Goal: Information Seeking & Learning: Learn about a topic

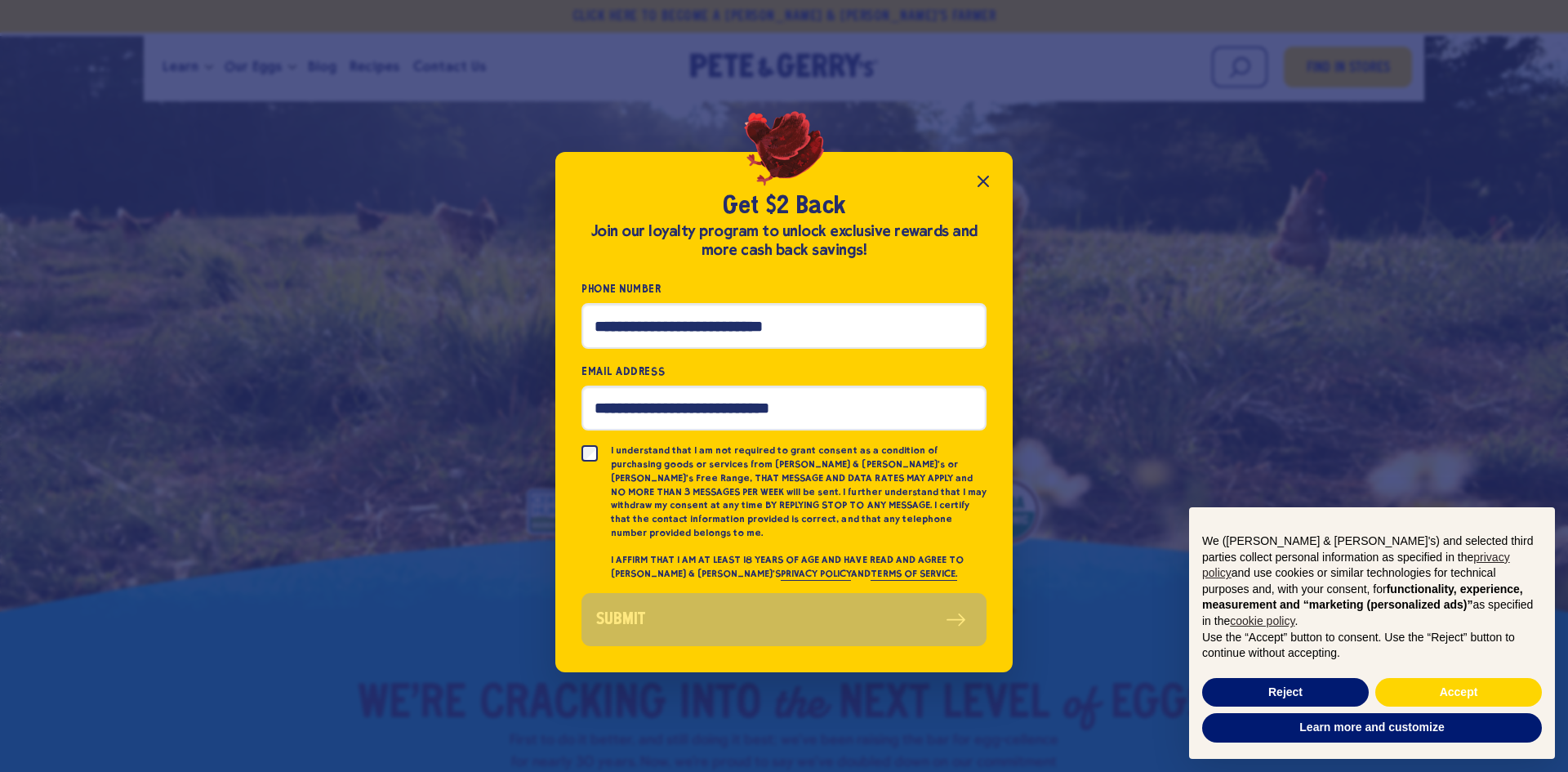
click at [980, 188] on icon "Close popup" at bounding box center [983, 181] width 19 height 19
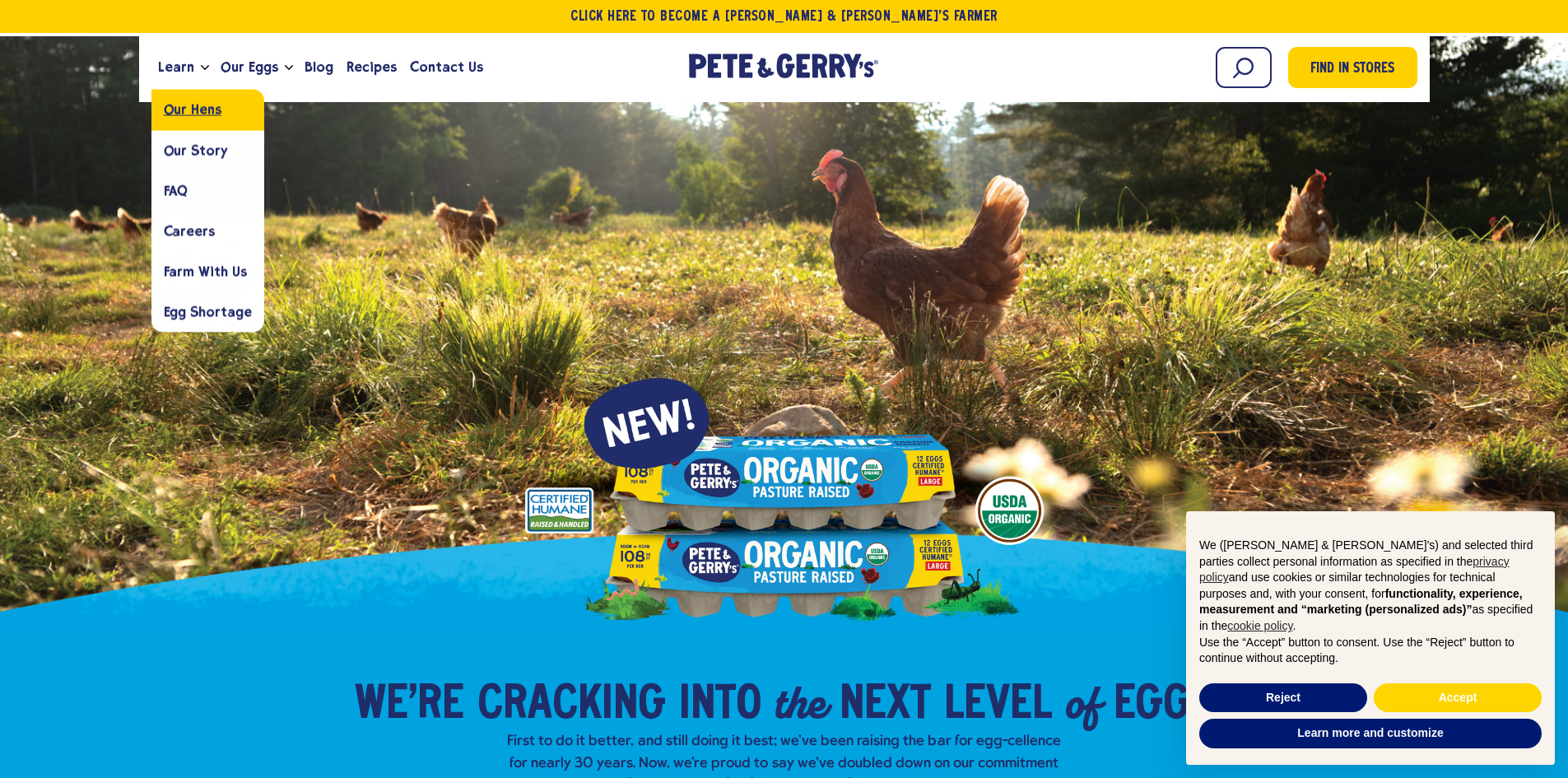
click at [183, 102] on span "Our Hens" at bounding box center [193, 110] width 58 height 15
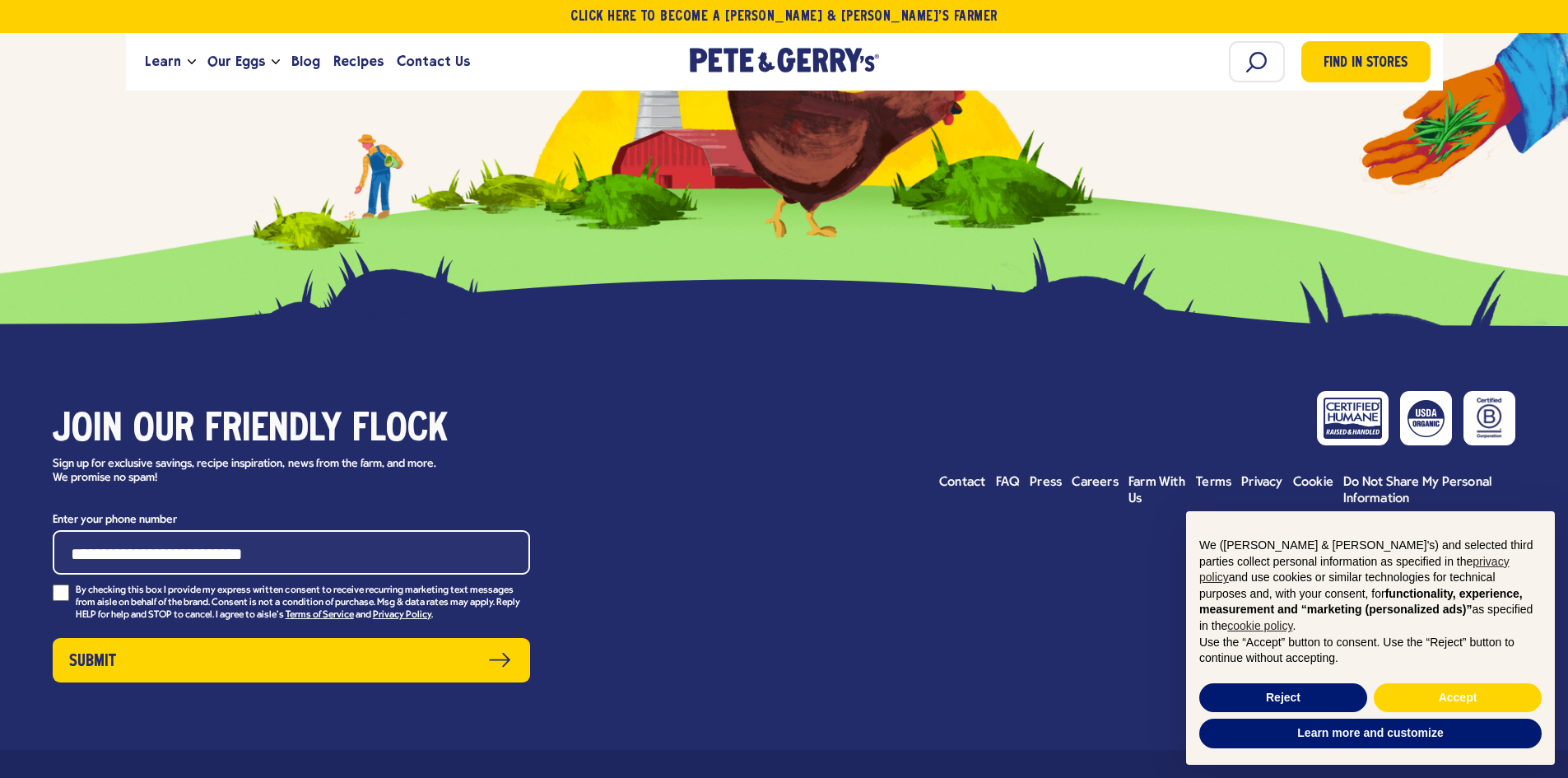
scroll to position [9004, 0]
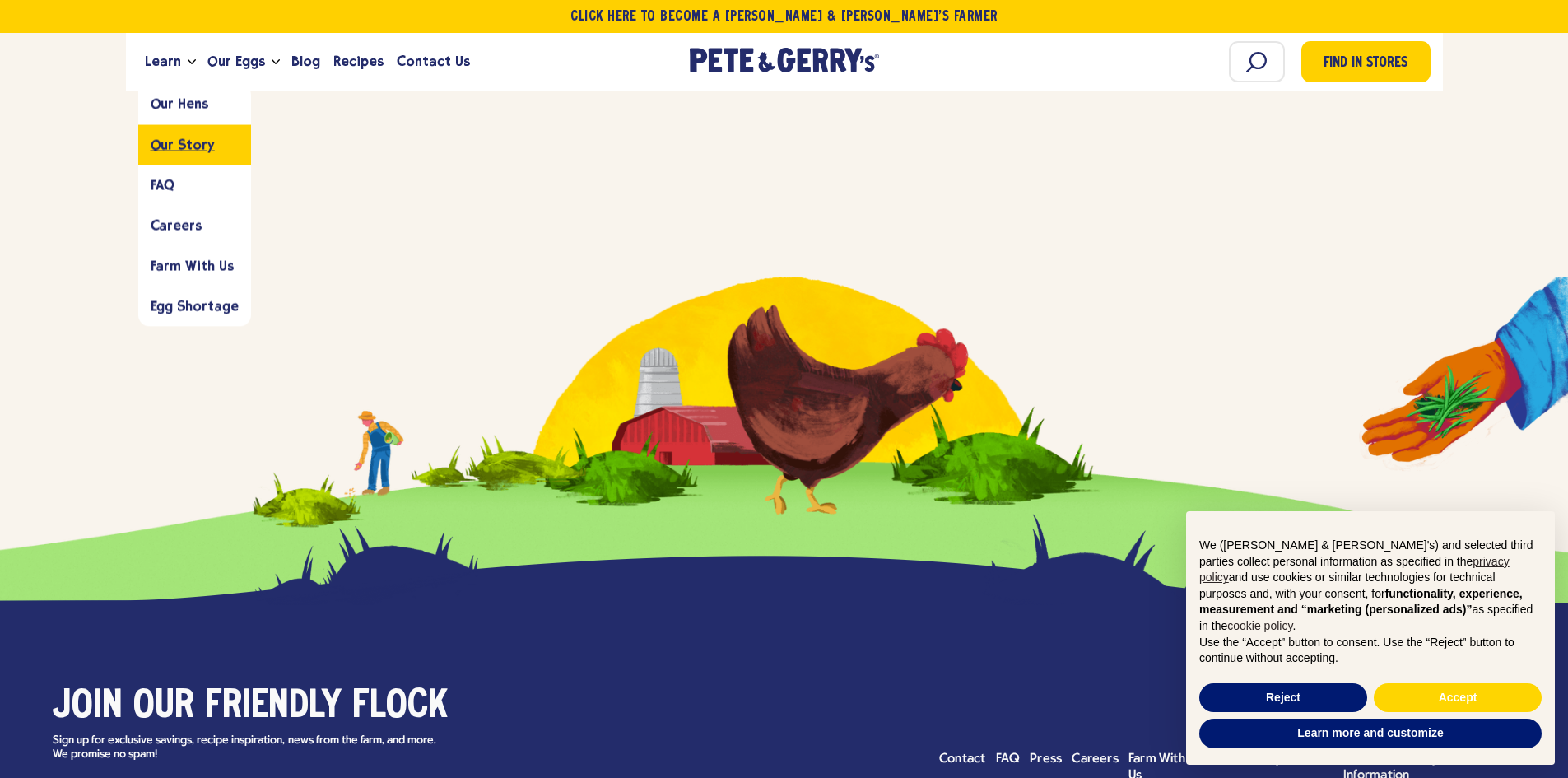
click at [203, 158] on link "Our Story" at bounding box center [194, 145] width 113 height 40
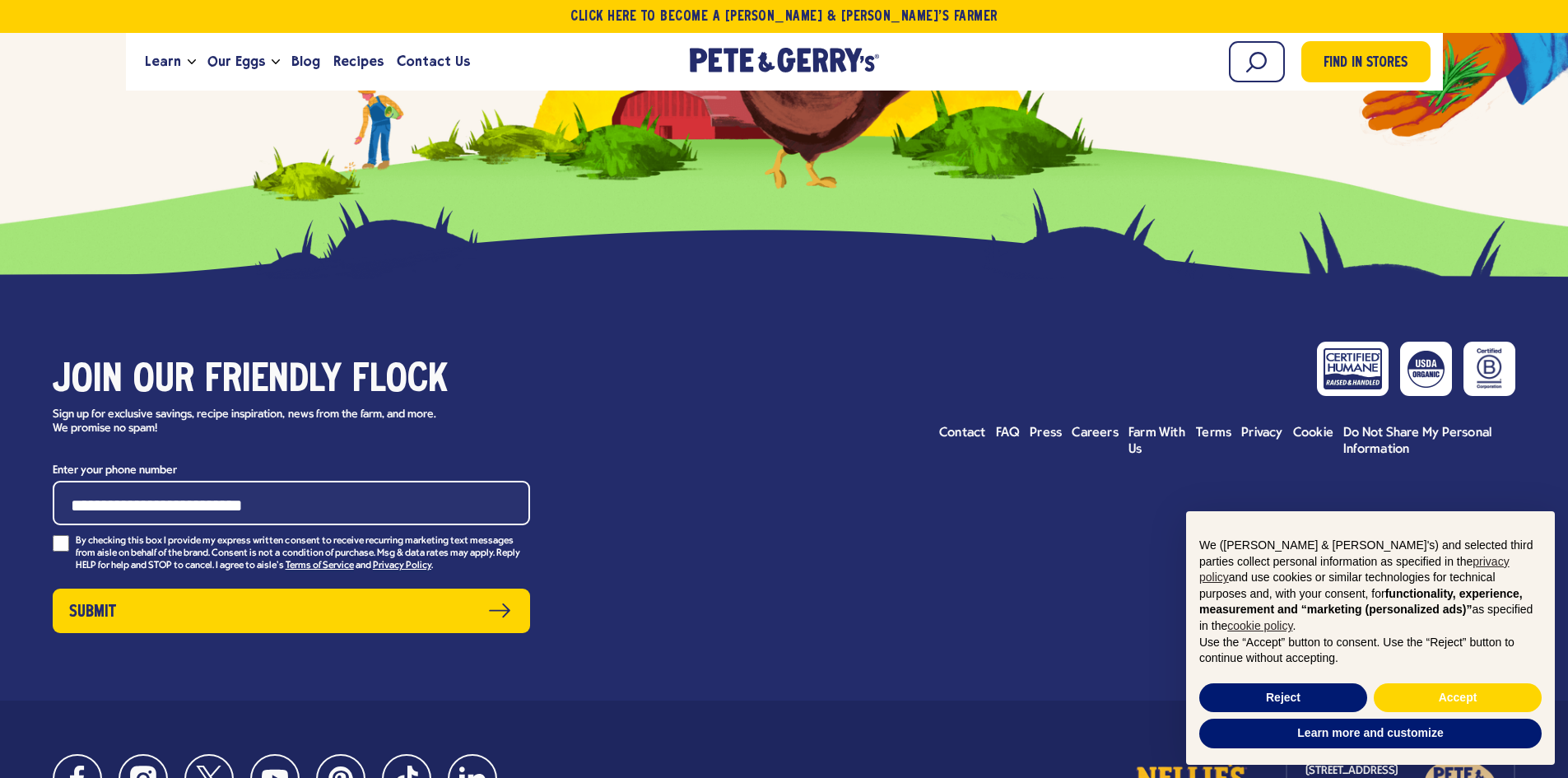
scroll to position [7298, 0]
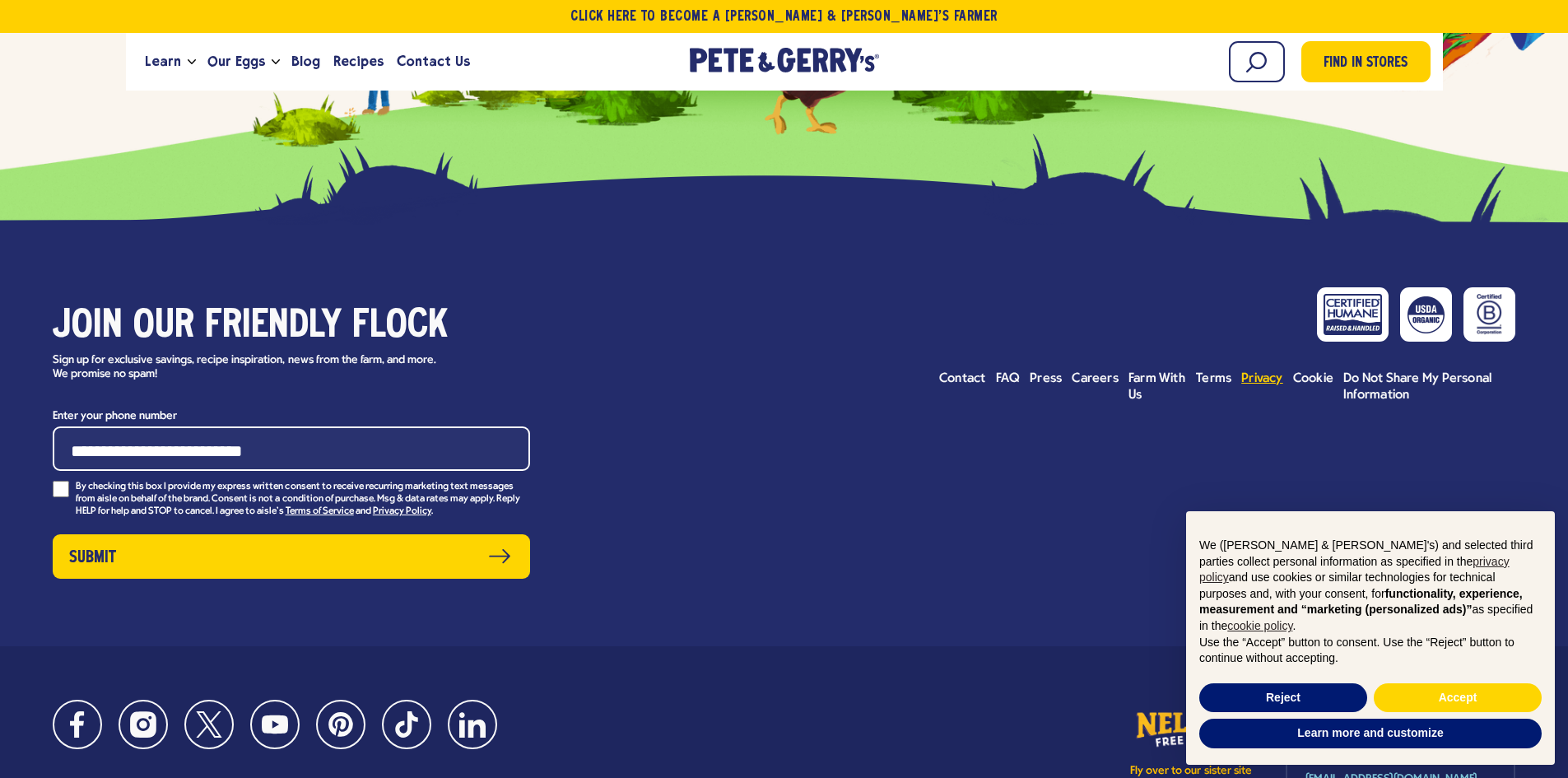
click at [1260, 372] on span "Privacy" at bounding box center [1263, 379] width 42 height 13
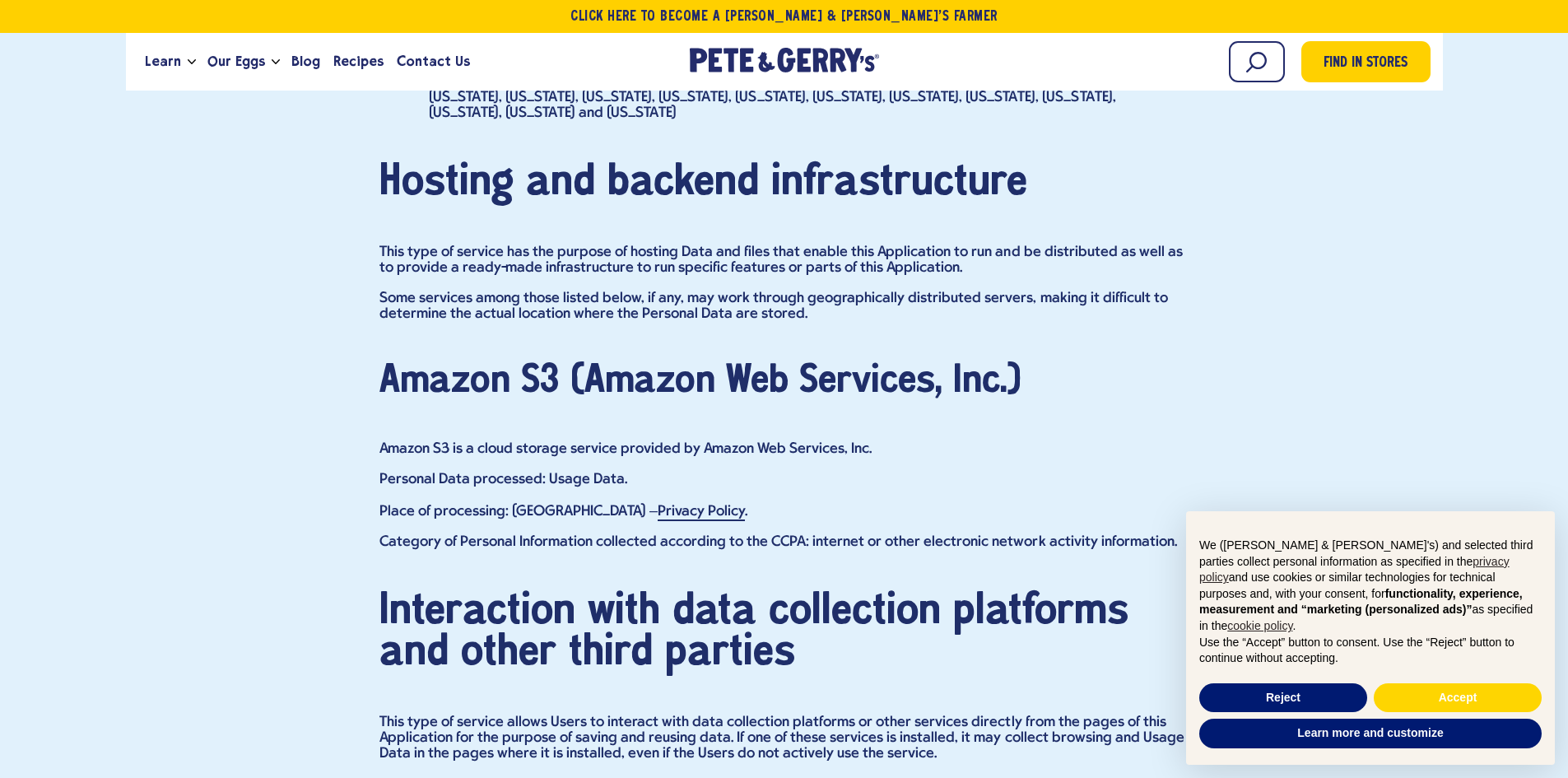
scroll to position [6996, 0]
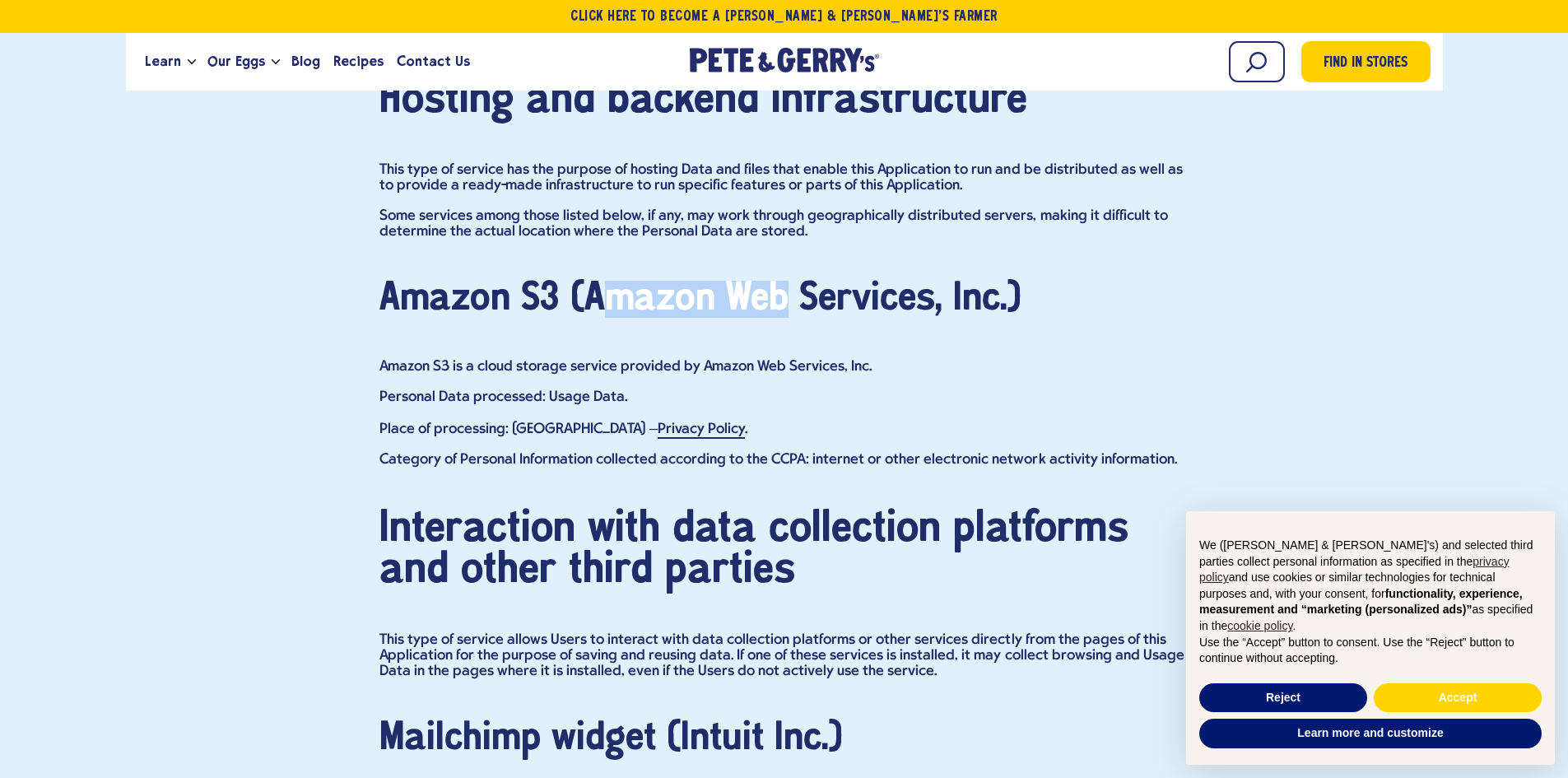
drag, startPoint x: 399, startPoint y: 279, endPoint x: 578, endPoint y: 269, distance: 179.3
click at [578, 281] on h4 "Amazon S3 (Amazon Web Services, Inc.)" at bounding box center [785, 299] width 810 height 37
click at [398, 281] on h4 "Amazon S3 (Amazon Web Services, Inc.)" at bounding box center [785, 299] width 810 height 37
drag, startPoint x: 381, startPoint y: 259, endPoint x: 423, endPoint y: 255, distance: 42.2
click at [407, 281] on h4 "Amazon S3 (Amazon Web Services, Inc.)" at bounding box center [785, 299] width 810 height 37
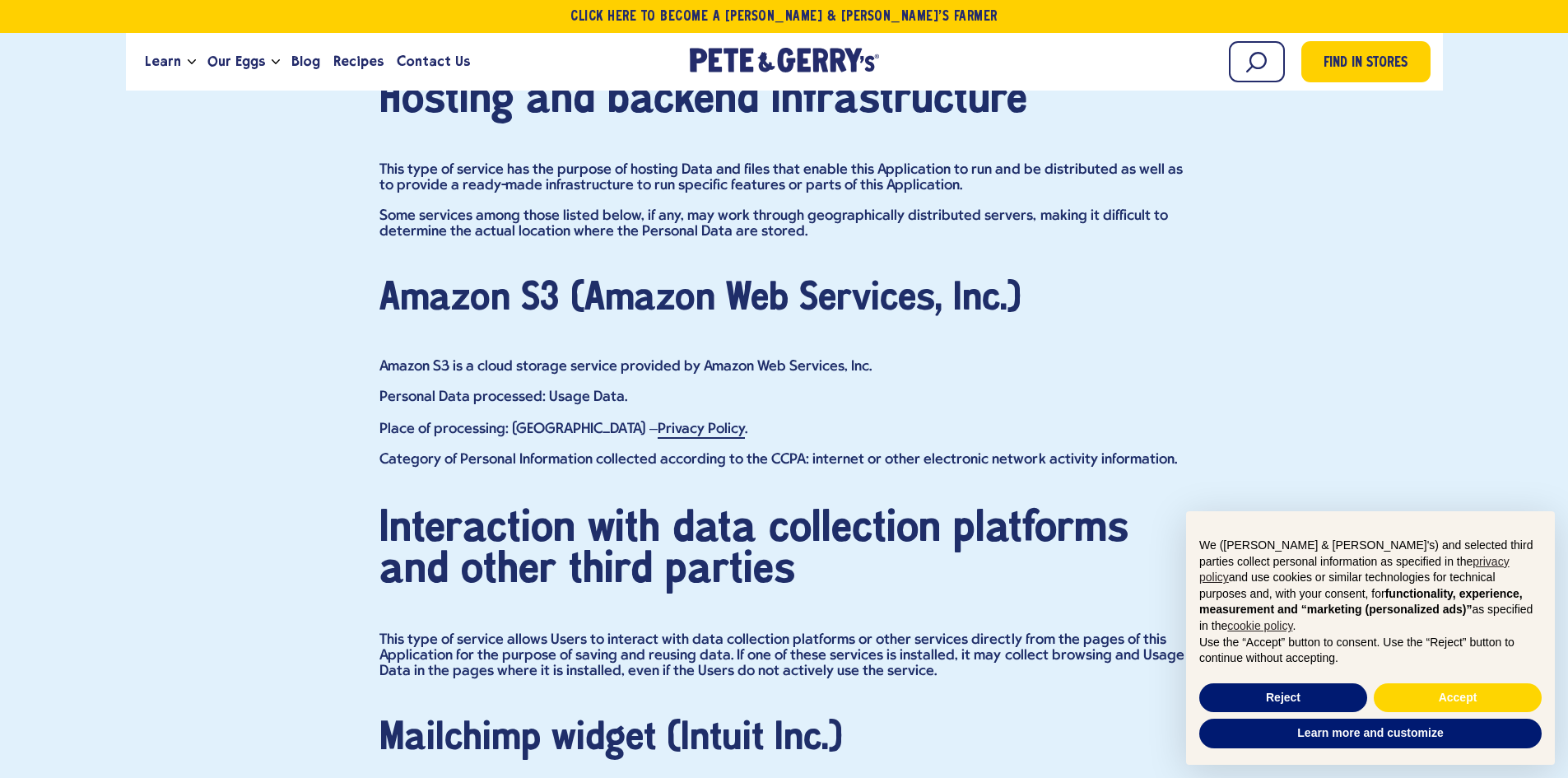
drag, startPoint x: 387, startPoint y: 345, endPoint x: 465, endPoint y: 336, distance: 78.5
click at [438, 359] on p "Amazon S3 is a cloud storage service provided by Amazon Web Services, Inc." at bounding box center [785, 366] width 810 height 15
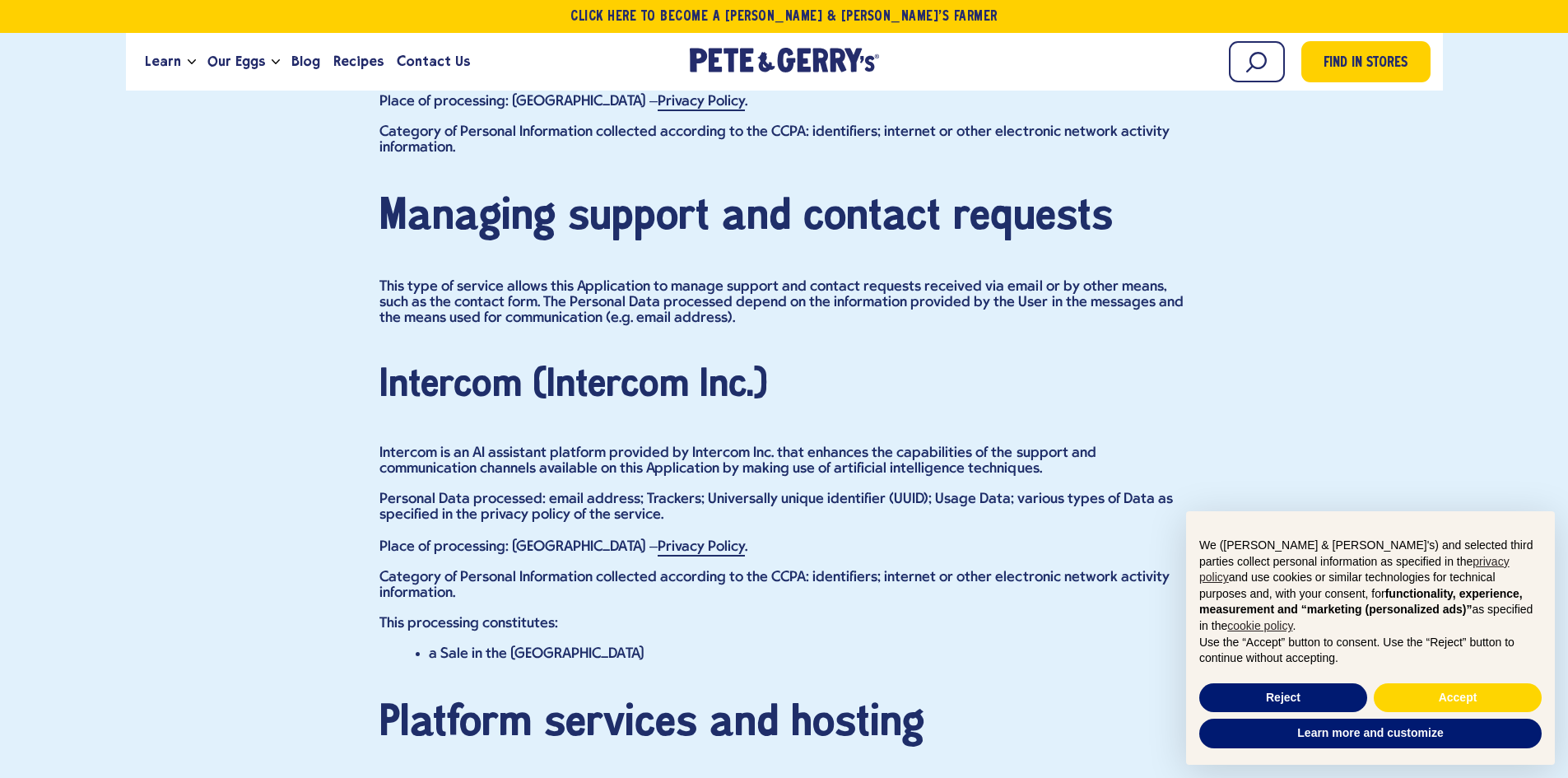
scroll to position [8231, 0]
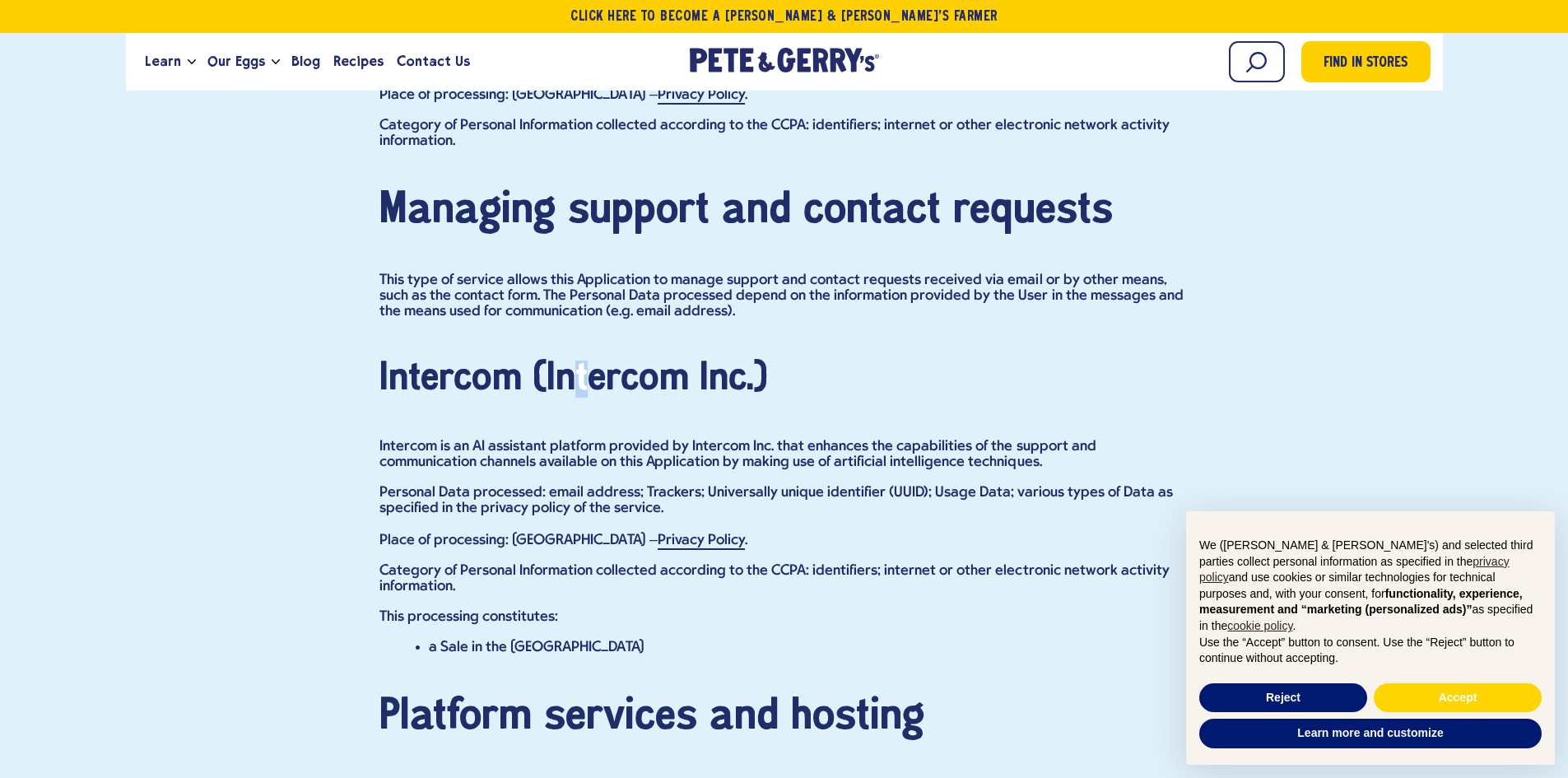
drag, startPoint x: 385, startPoint y: 379, endPoint x: 451, endPoint y: 374, distance: 66.2
click at [432, 377] on h4 "Intercom (Intercom Inc.)" at bounding box center [785, 379] width 810 height 37
click at [442, 375] on h4 "Intercom (Intercom Inc.)" at bounding box center [785, 379] width 810 height 37
drag, startPoint x: 449, startPoint y: 375, endPoint x: 442, endPoint y: 376, distance: 7.1
click at [442, 376] on h4 "Intercom (Intercom Inc.)" at bounding box center [785, 379] width 810 height 37
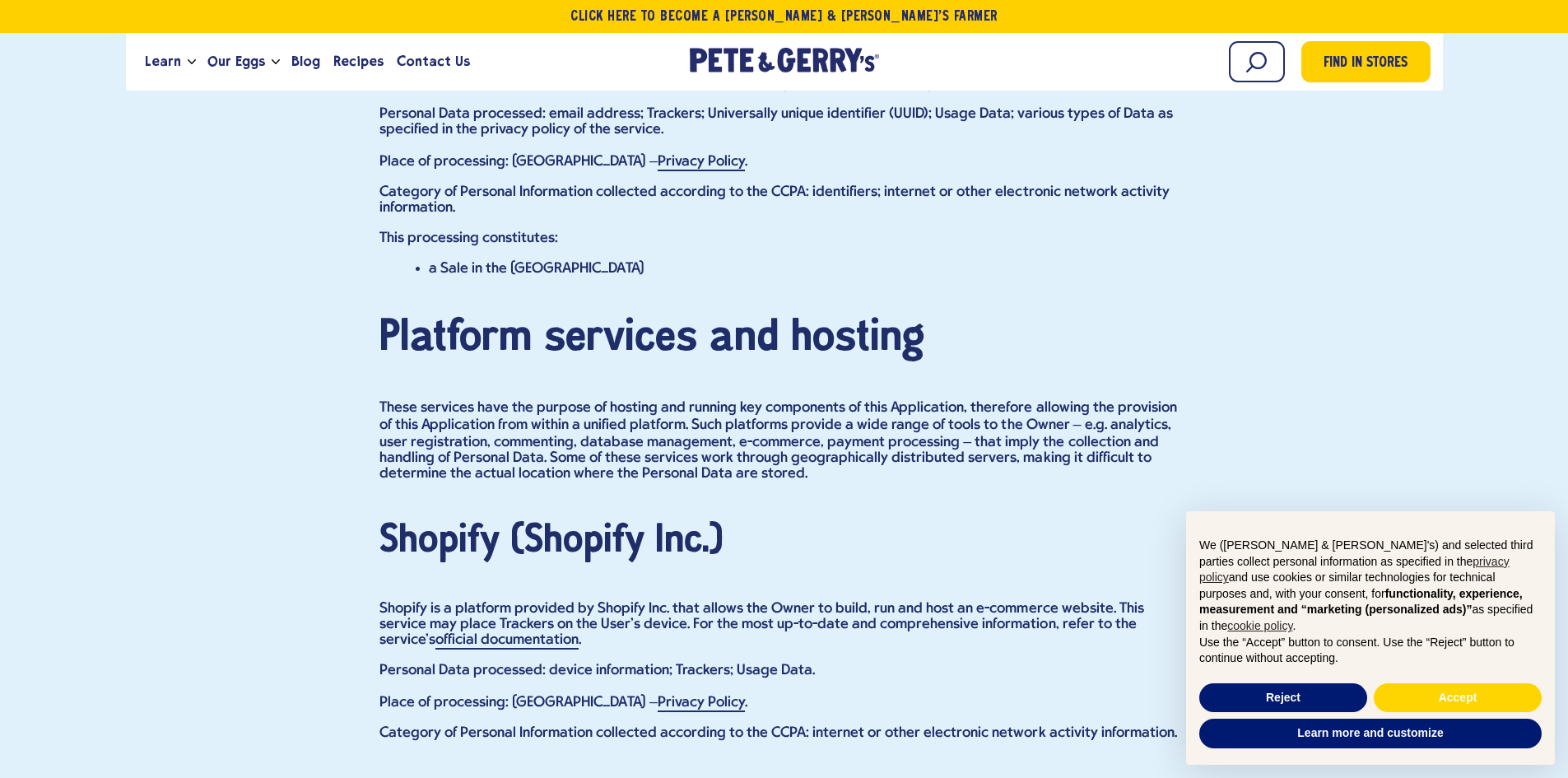
scroll to position [8643, 0]
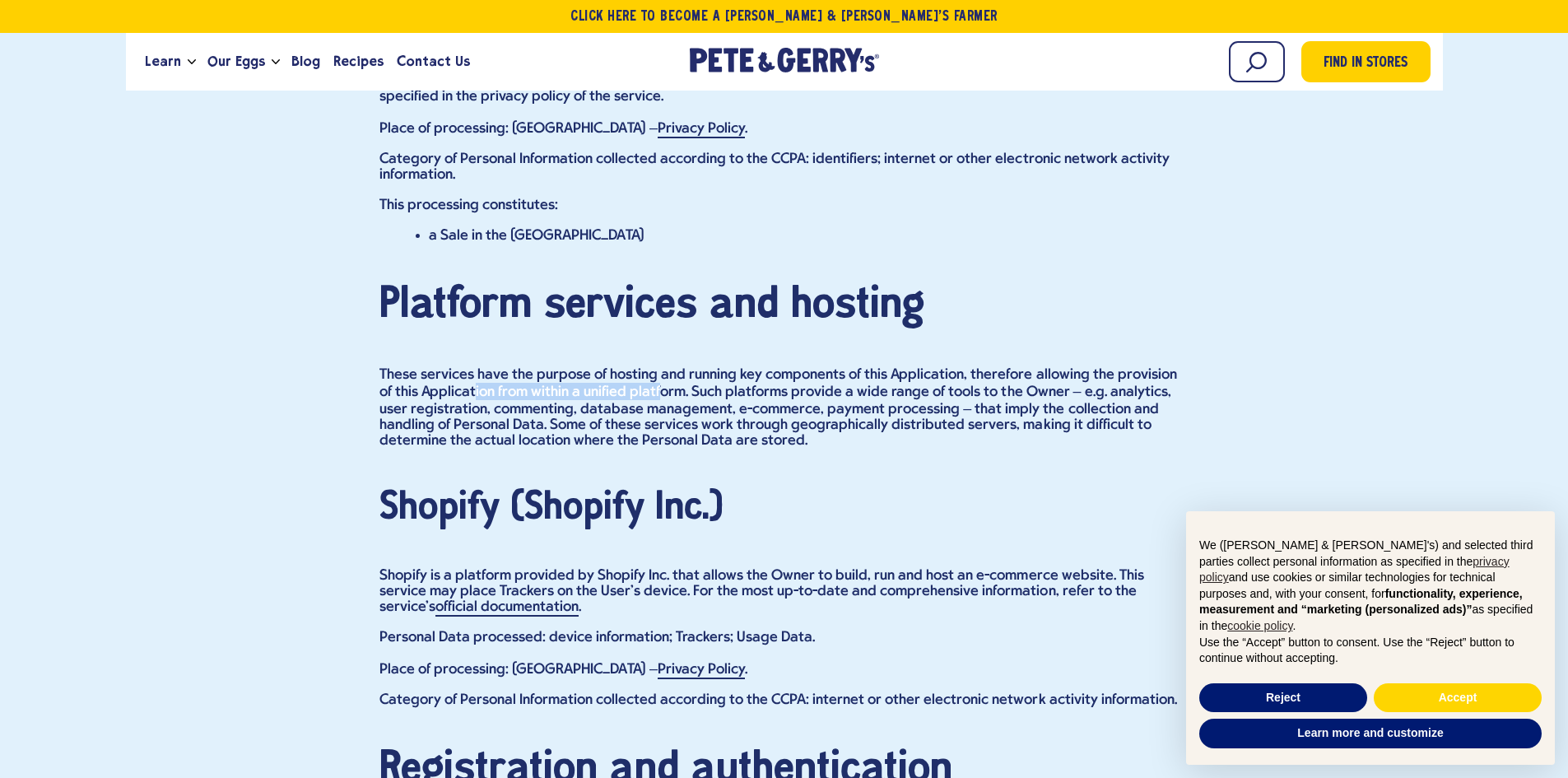
drag, startPoint x: 500, startPoint y: 399, endPoint x: 709, endPoint y: 390, distance: 209.2
click at [646, 388] on p "These services have the purpose of hosting and running key components of this A…" at bounding box center [785, 408] width 810 height 82
drag, startPoint x: 778, startPoint y: 391, endPoint x: 920, endPoint y: 392, distance: 142.0
click at [864, 392] on p "These services have the purpose of hosting and running key components of this A…" at bounding box center [785, 408] width 810 height 82
drag, startPoint x: 955, startPoint y: 391, endPoint x: 1114, endPoint y: 391, distance: 159.0
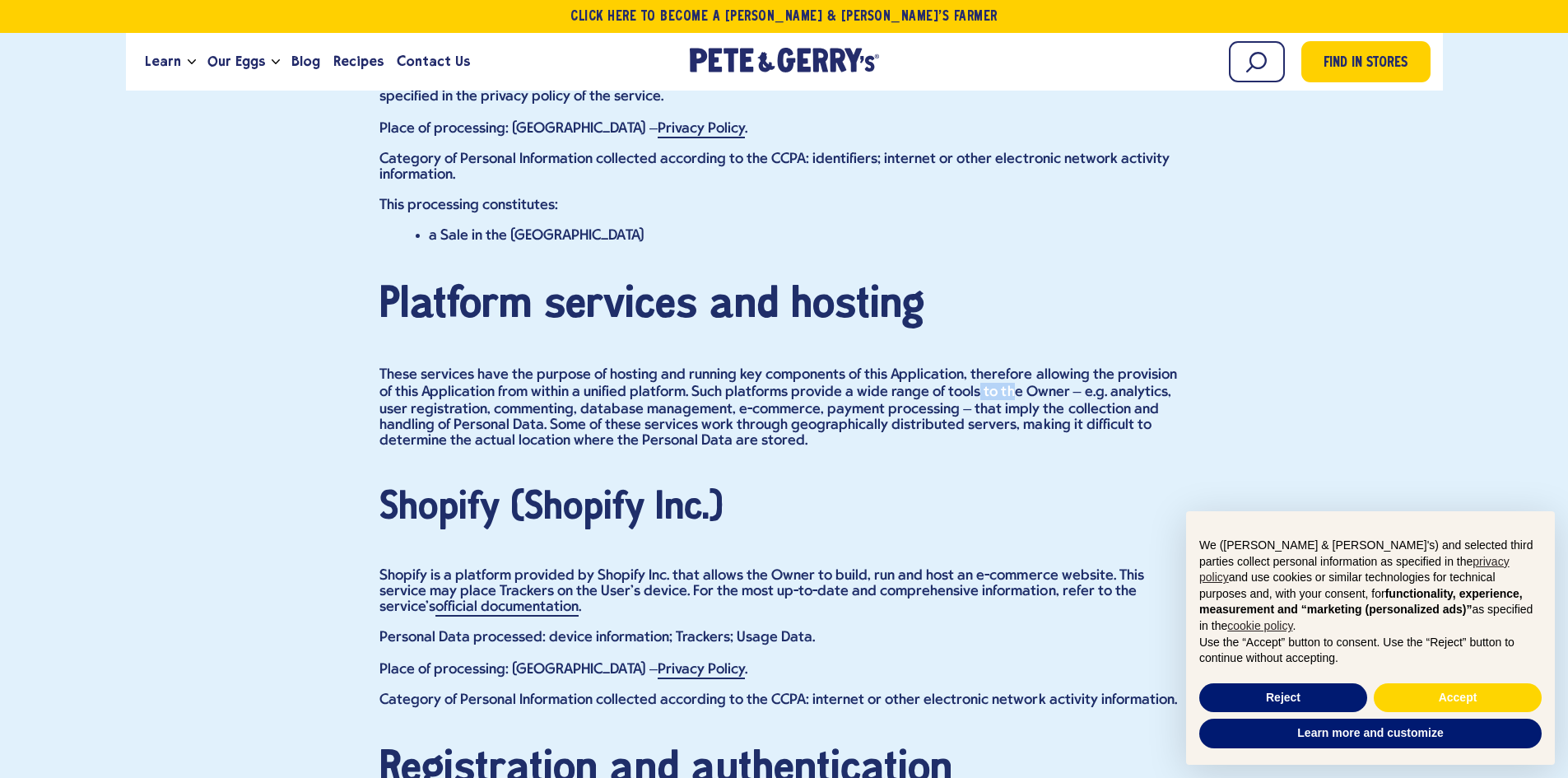
click at [1017, 391] on p "These services have the purpose of hosting and running key components of this A…" at bounding box center [785, 408] width 810 height 82
drag, startPoint x: 521, startPoint y: 413, endPoint x: 733, endPoint y: 401, distance: 212.3
click at [721, 401] on p "These services have the purpose of hosting and running key components of this A…" at bounding box center [785, 408] width 810 height 82
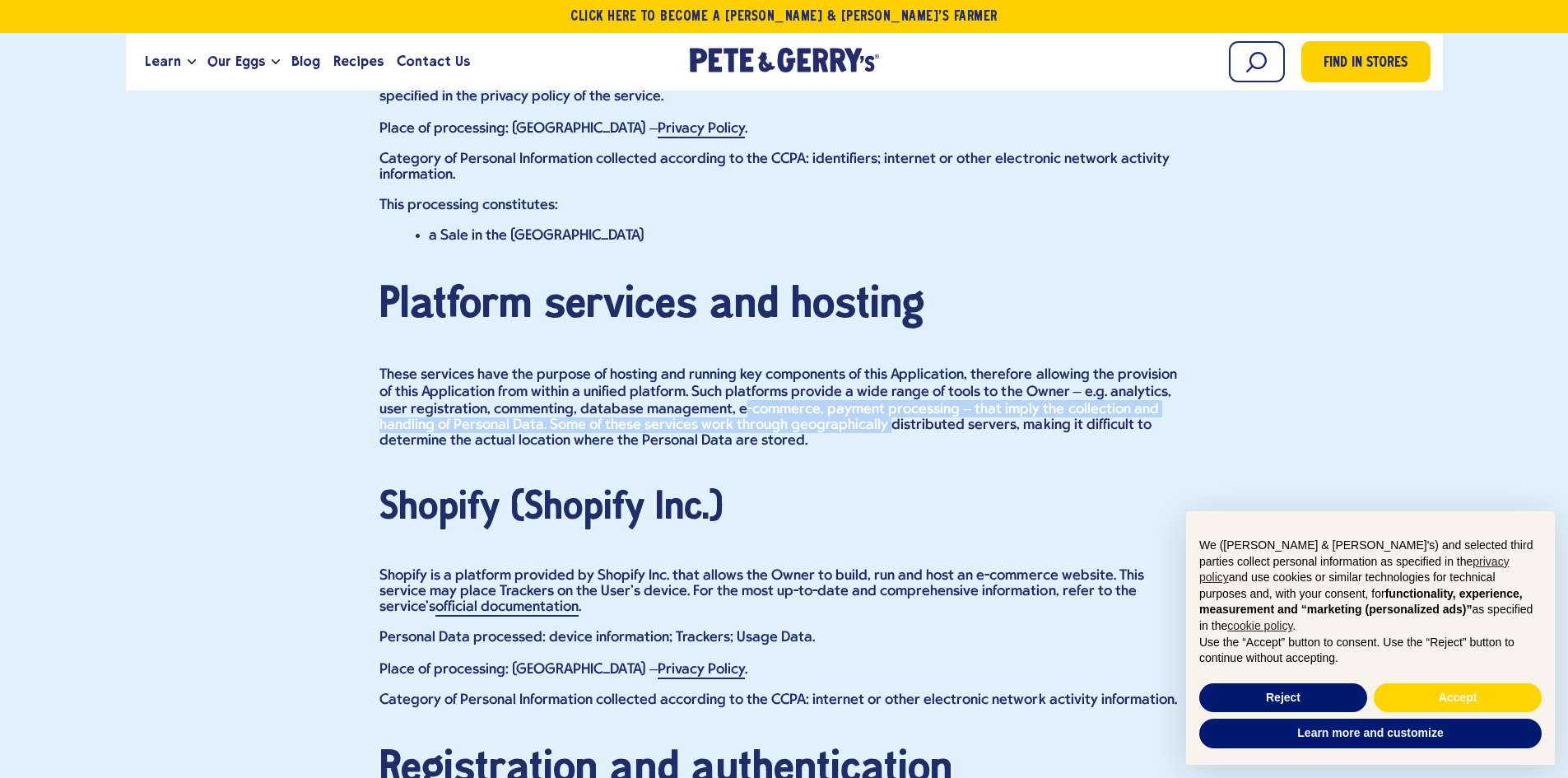
drag, startPoint x: 803, startPoint y: 419, endPoint x: 707, endPoint y: 416, distance: 96.0
click at [707, 416] on p "These services have the purpose of hosting and running key components of this A…" at bounding box center [785, 408] width 810 height 82
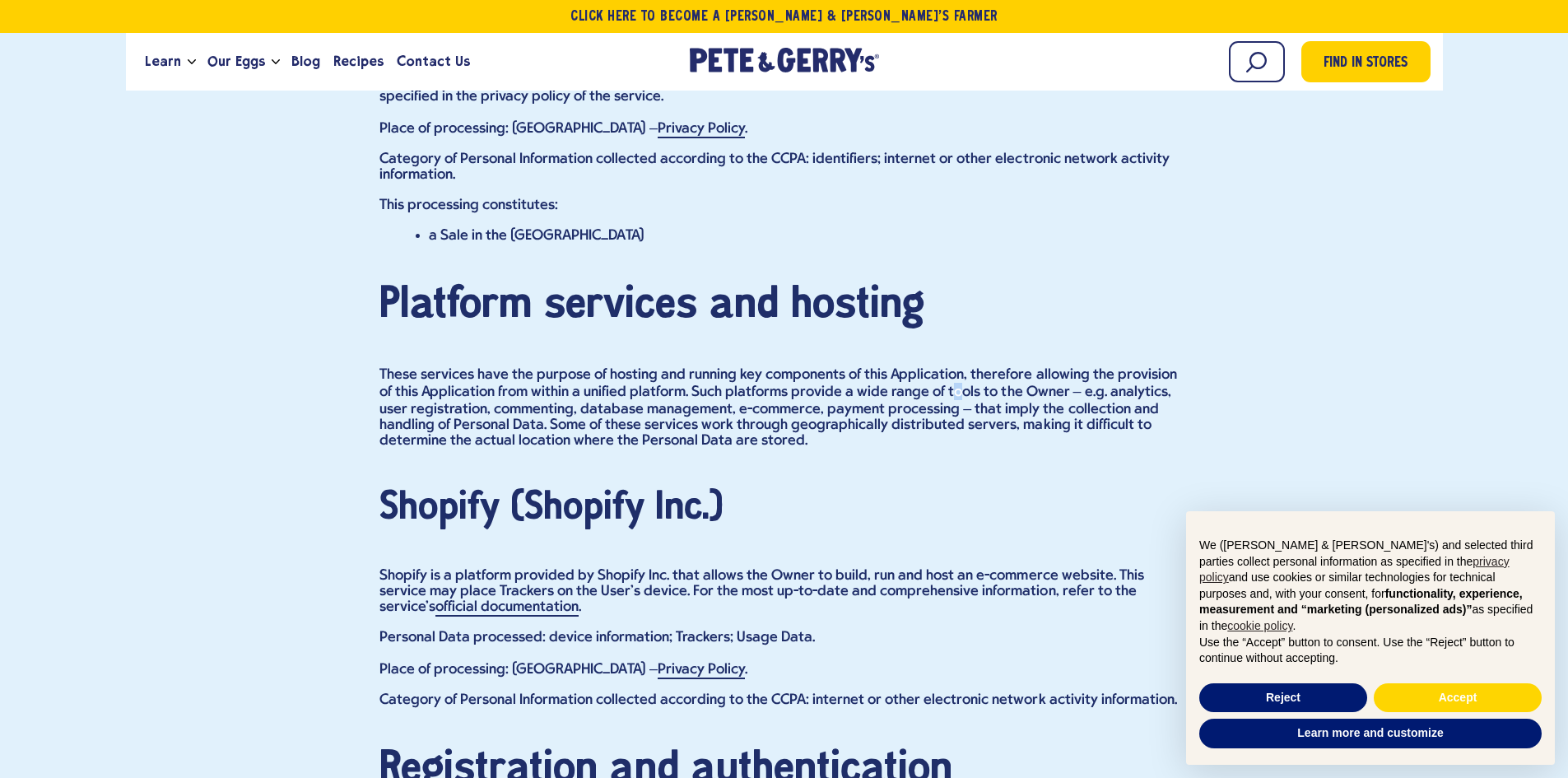
drag, startPoint x: 933, startPoint y: 400, endPoint x: 915, endPoint y: 407, distance: 19.3
click at [921, 405] on p "These services have the purpose of hosting and running key components of this A…" at bounding box center [785, 408] width 810 height 82
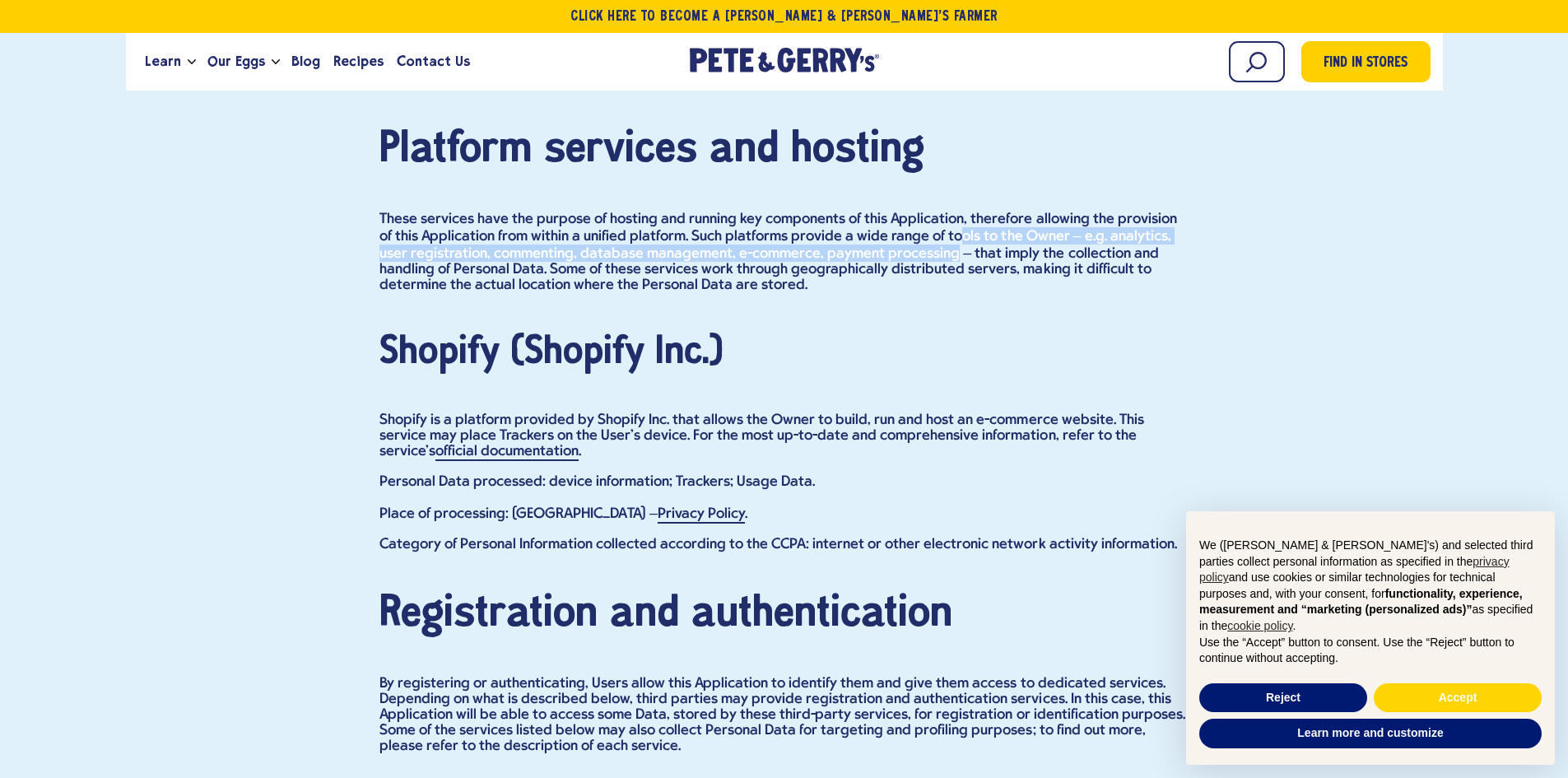
scroll to position [8890, 0]
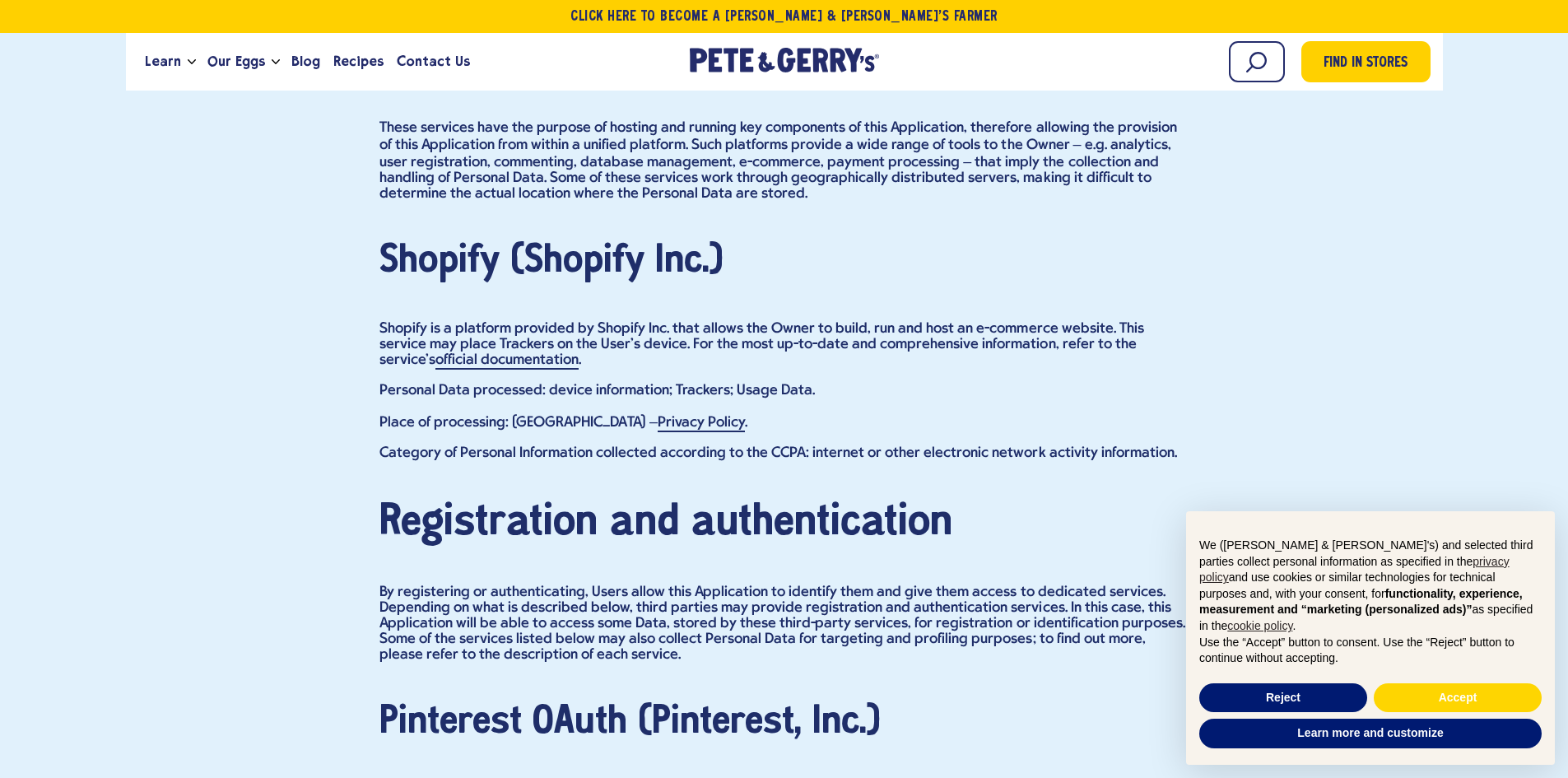
drag, startPoint x: 525, startPoint y: 336, endPoint x: 536, endPoint y: 335, distance: 11.0
click at [525, 335] on p "Shopify is a platform provided by Shopify Inc. that allows the Owner to build, …" at bounding box center [785, 344] width 810 height 47
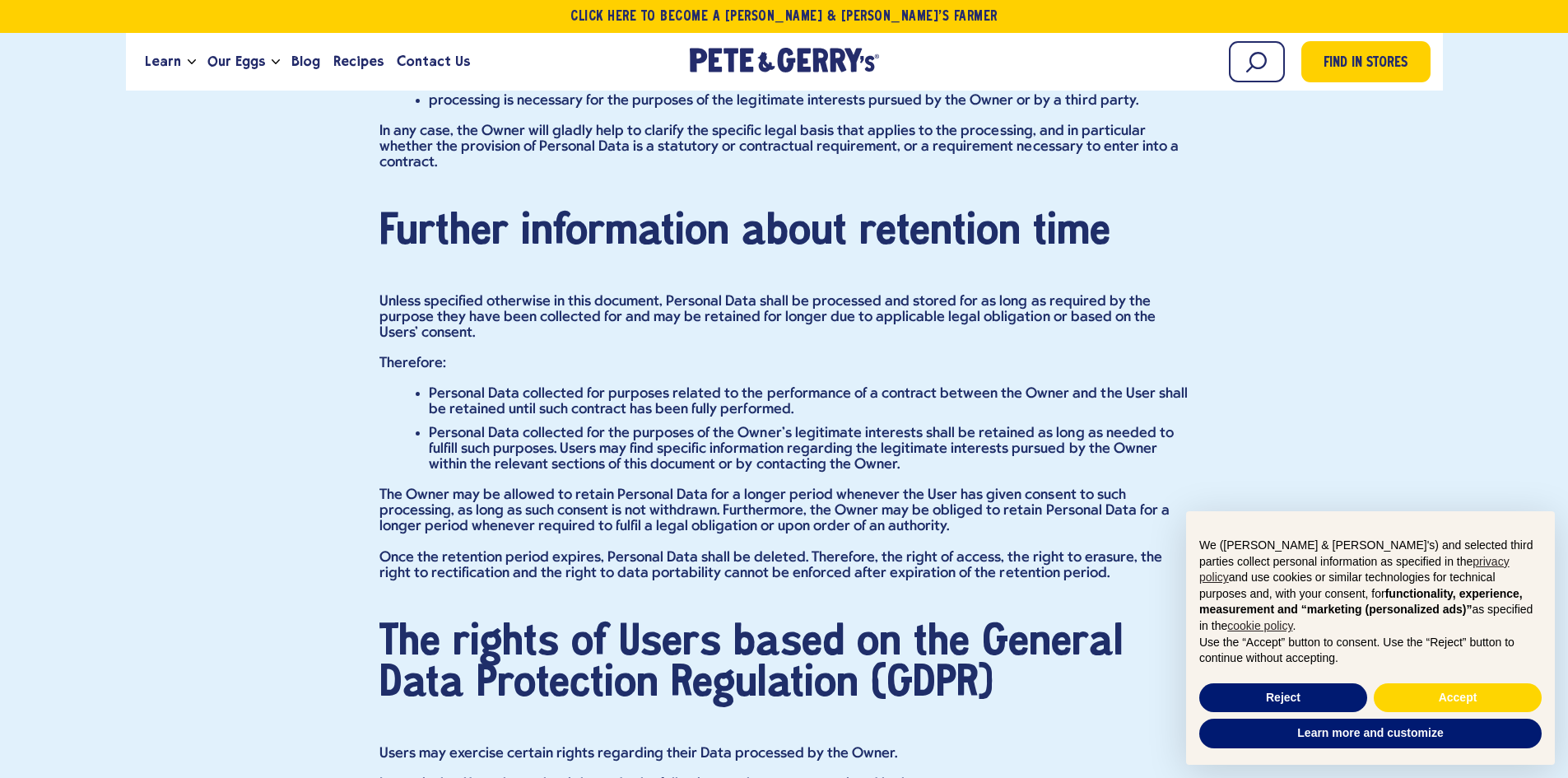
scroll to position [12347, 0]
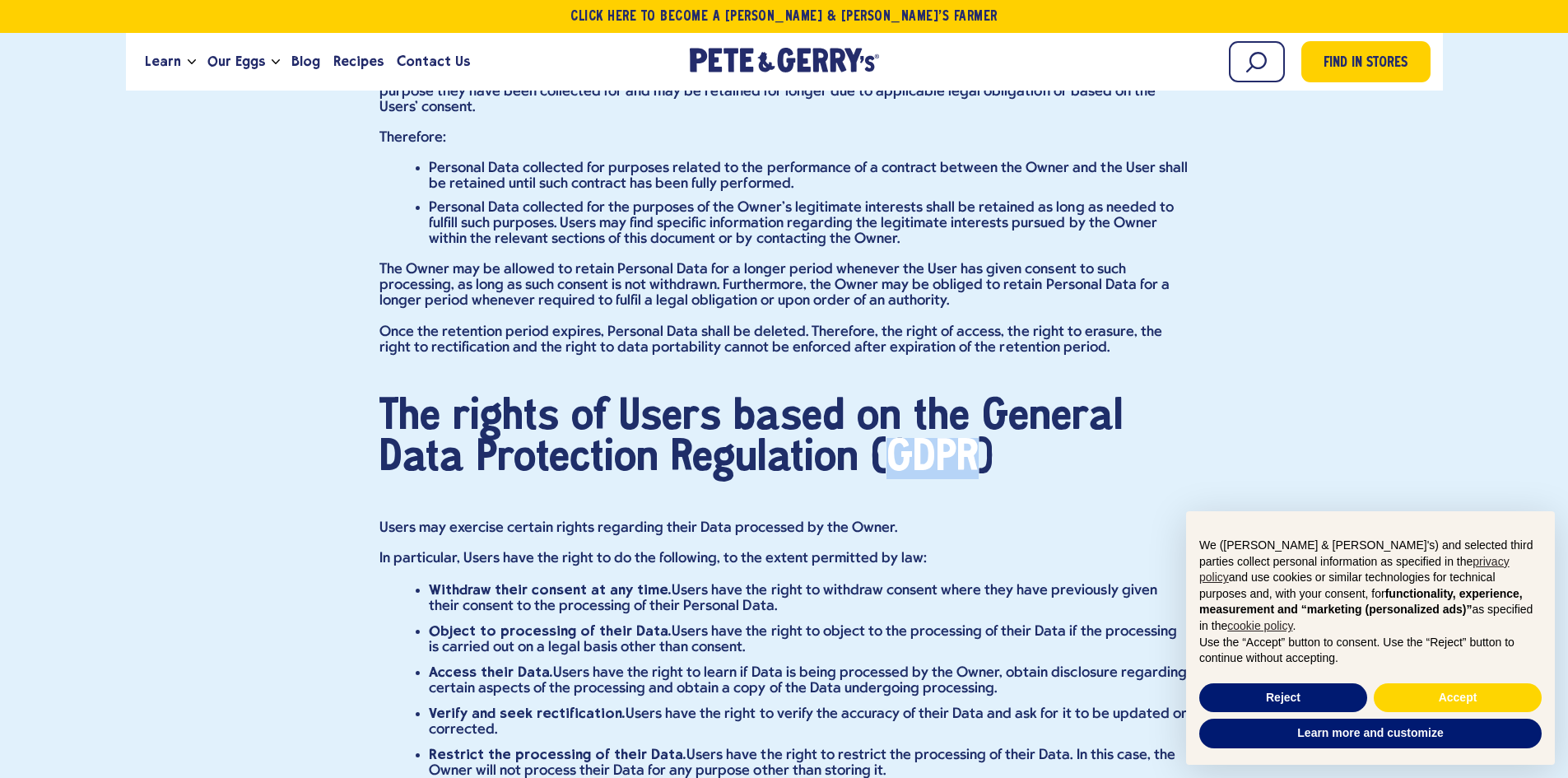
drag, startPoint x: 926, startPoint y: 505, endPoint x: 878, endPoint y: 504, distance: 48.0
click at [878, 479] on h3 "The rights of Users based on the General Data Protection Regulation (GDPR)" at bounding box center [785, 438] width 810 height 82
click at [909, 479] on h3 "The rights of Users based on the General Data Protection Regulation (GDPR)" at bounding box center [785, 438] width 810 height 82
drag, startPoint x: 969, startPoint y: 503, endPoint x: 788, endPoint y: 488, distance: 181.6
click at [859, 479] on h3 "The rights of Users based on the General Data Protection Regulation (GDPR)" at bounding box center [785, 438] width 810 height 82
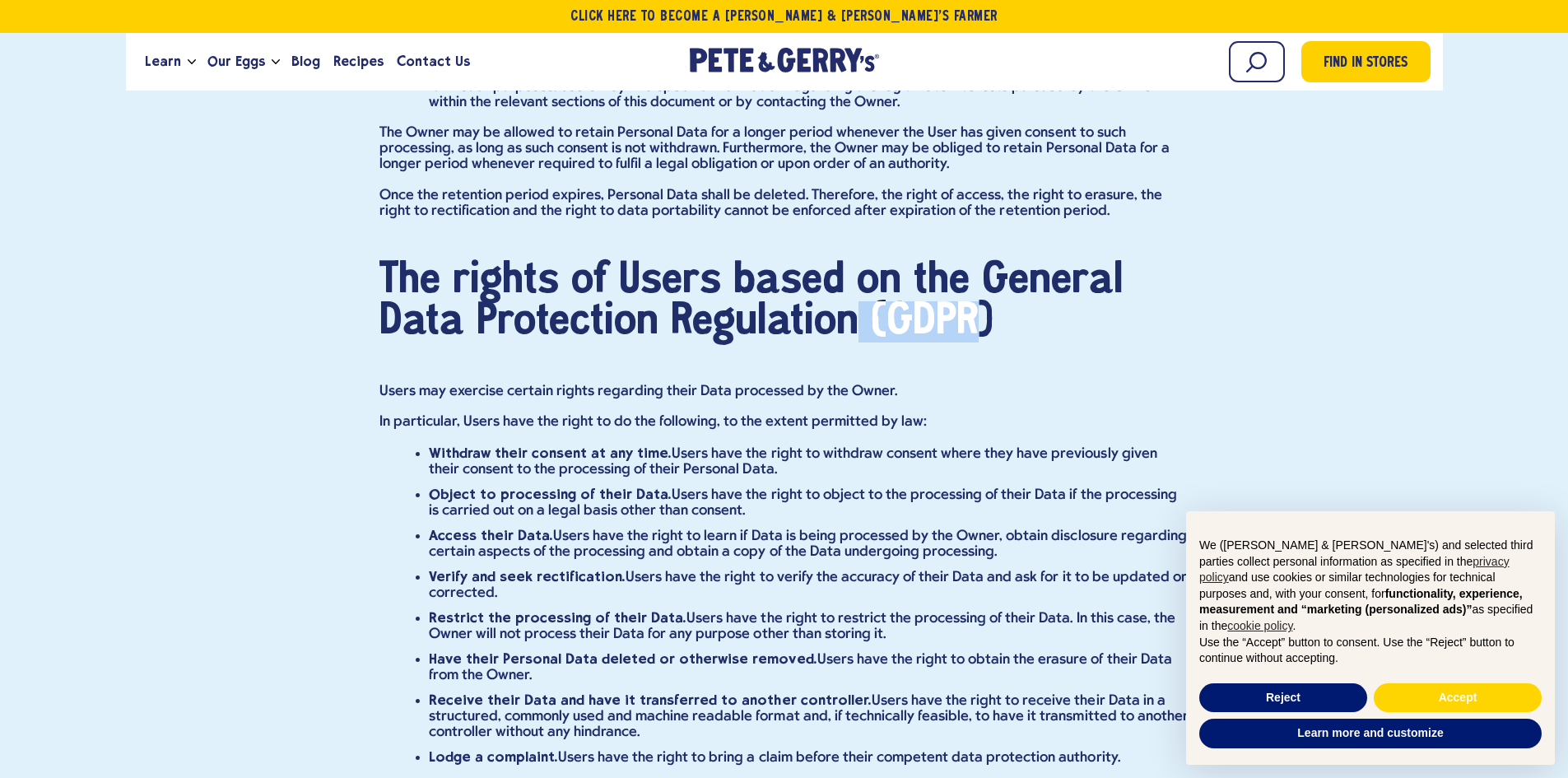
scroll to position [12429, 0]
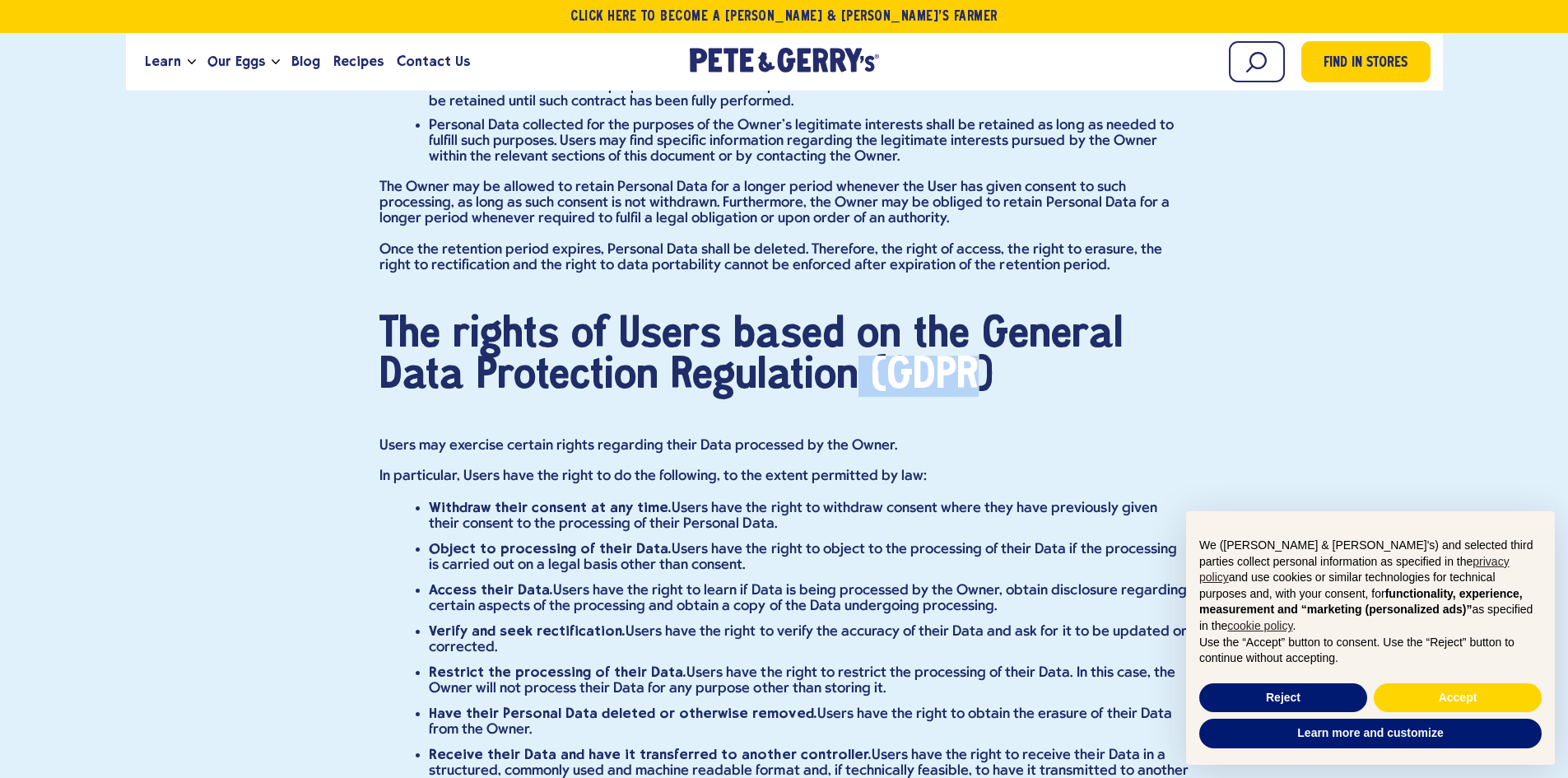
click at [968, 397] on h3 "The rights of Users based on the General Data Protection Regulation (GDPR)" at bounding box center [785, 355] width 810 height 82
click at [891, 397] on h3 "The rights of Users based on the General Data Protection Regulation (GDPR)" at bounding box center [785, 355] width 810 height 82
drag, startPoint x: 887, startPoint y: 420, endPoint x: 911, endPoint y: 416, distance: 24.3
click at [889, 397] on h3 "The rights of Users based on the General Data Protection Regulation (GDPR)" at bounding box center [785, 355] width 810 height 82
drag, startPoint x: 897, startPoint y: 416, endPoint x: 973, endPoint y: 425, distance: 76.5
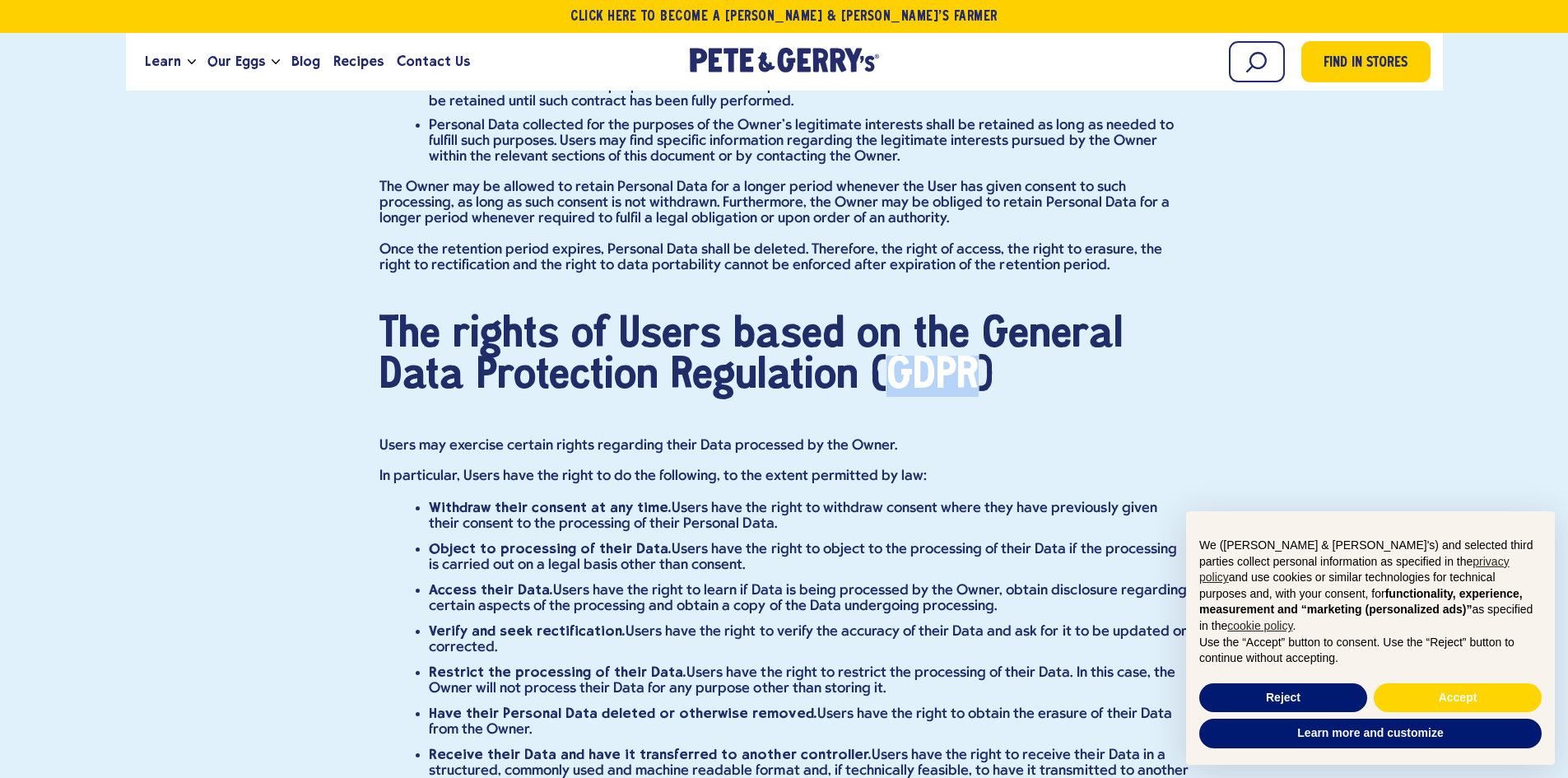
click at [973, 397] on h3 "The rights of Users based on the General Data Protection Regulation (GDPR)" at bounding box center [785, 355] width 810 height 82
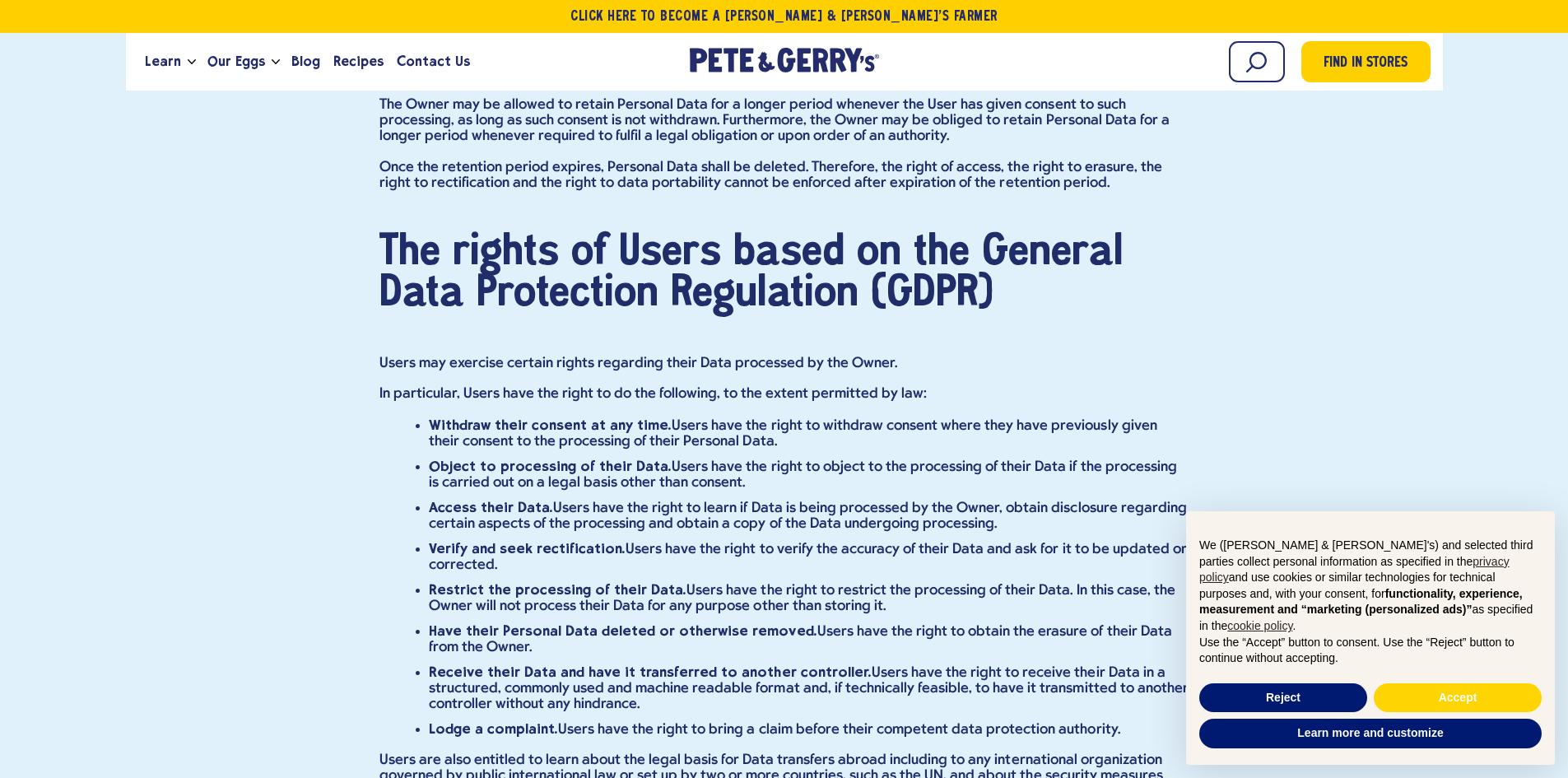
click at [898, 432] on div "Privacy Policy of [PERSON_NAME] & [PERSON_NAME]'s This Application collects som…" at bounding box center [785, 6] width 810 height 24381
drag, startPoint x: 893, startPoint y: 421, endPoint x: 820, endPoint y: 417, distance: 73.1
click at [823, 371] on p "Users may exercise certain rights regarding their Data processed by the Owner." at bounding box center [785, 363] width 810 height 15
click at [885, 314] on h3 "The rights of Users based on the General Data Protection Regulation (GDPR)" at bounding box center [785, 273] width 810 height 82
drag, startPoint x: 887, startPoint y: 342, endPoint x: 968, endPoint y: 352, distance: 81.6
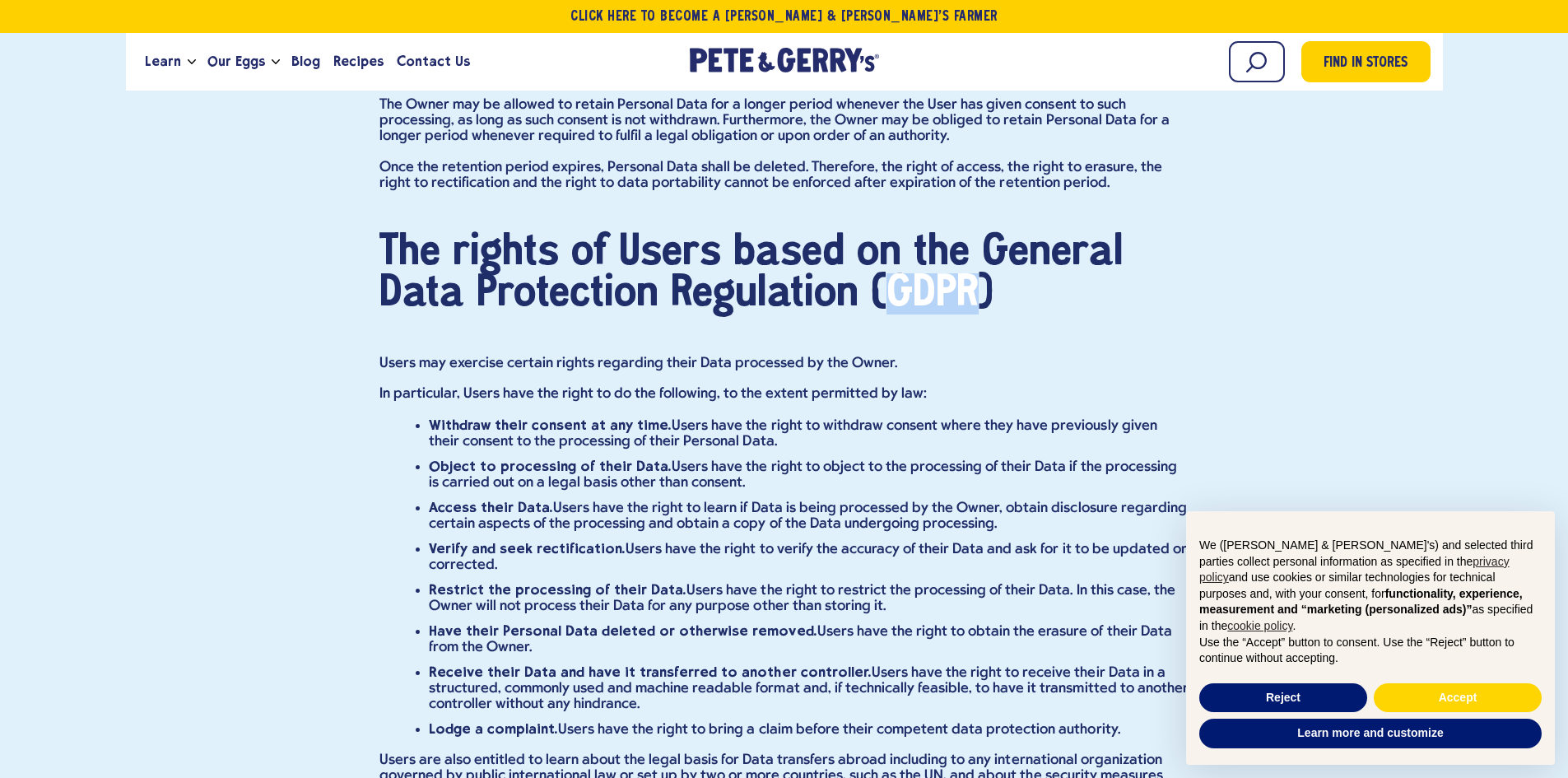
click at [968, 314] on h3 "The rights of Users based on the General Data Protection Regulation (GDPR)" at bounding box center [785, 273] width 810 height 82
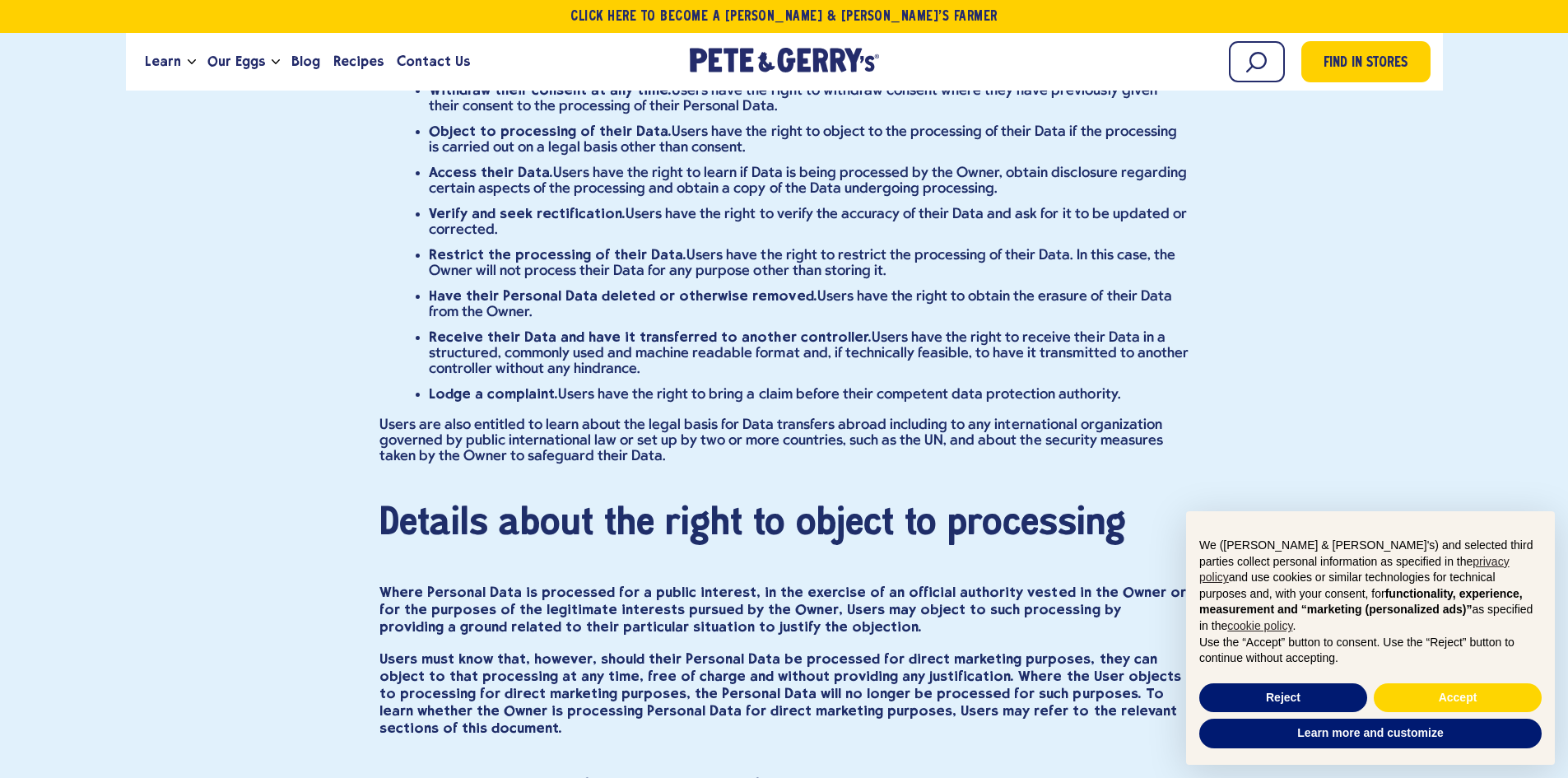
scroll to position [12758, 0]
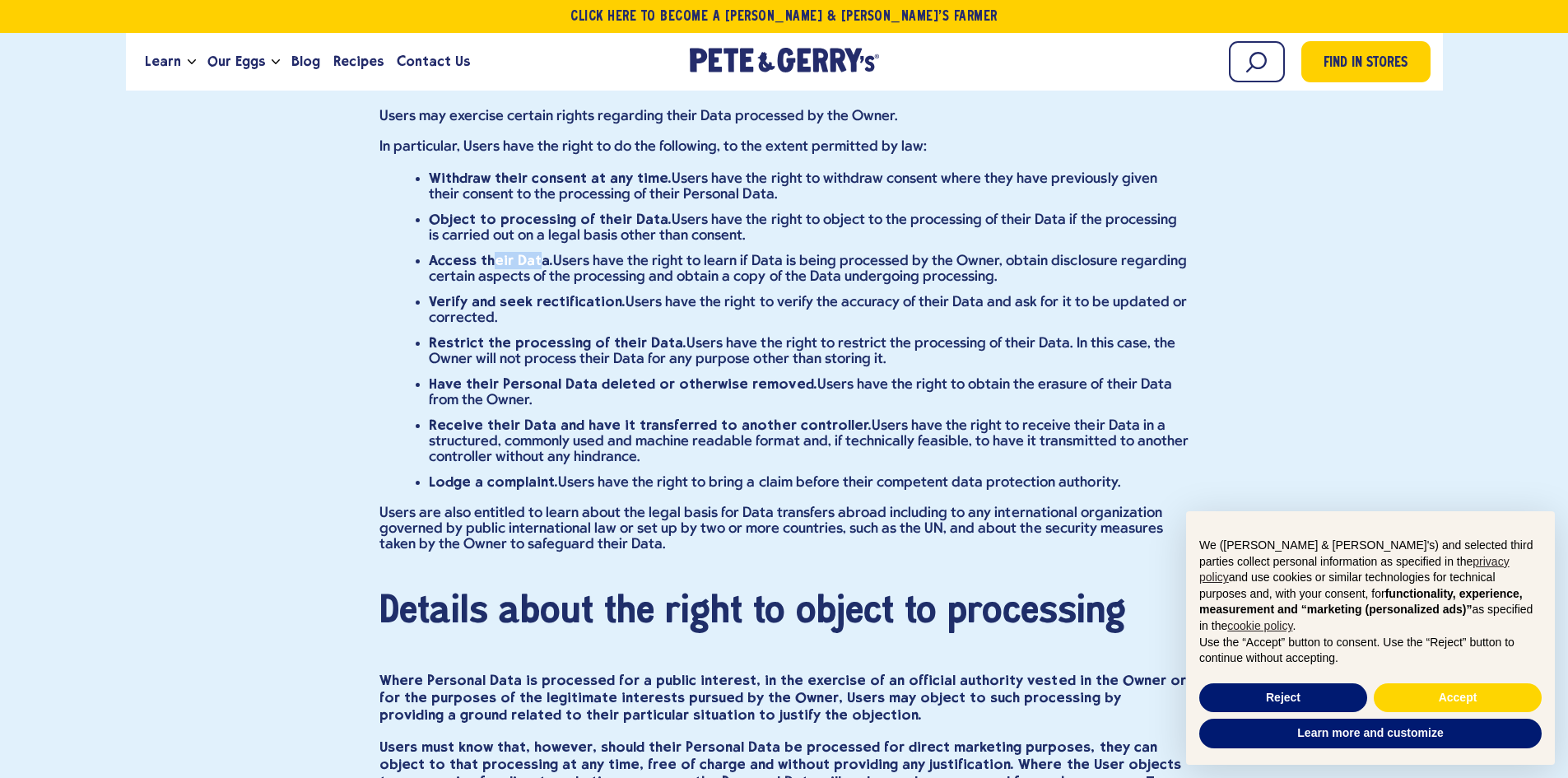
drag, startPoint x: 525, startPoint y: 315, endPoint x: 582, endPoint y: 308, distance: 57.4
click at [570, 284] on li "Access their Data. Users have the right to learn if Data is being processed by …" at bounding box center [809, 268] width 761 height 33
click at [475, 261] on ul "Withdraw their consent at any time. Users have the right to withdraw consent wh…" at bounding box center [797, 330] width 786 height 321
click at [474, 186] on strong "Withdraw their consent at any time." at bounding box center [551, 177] width 244 height 16
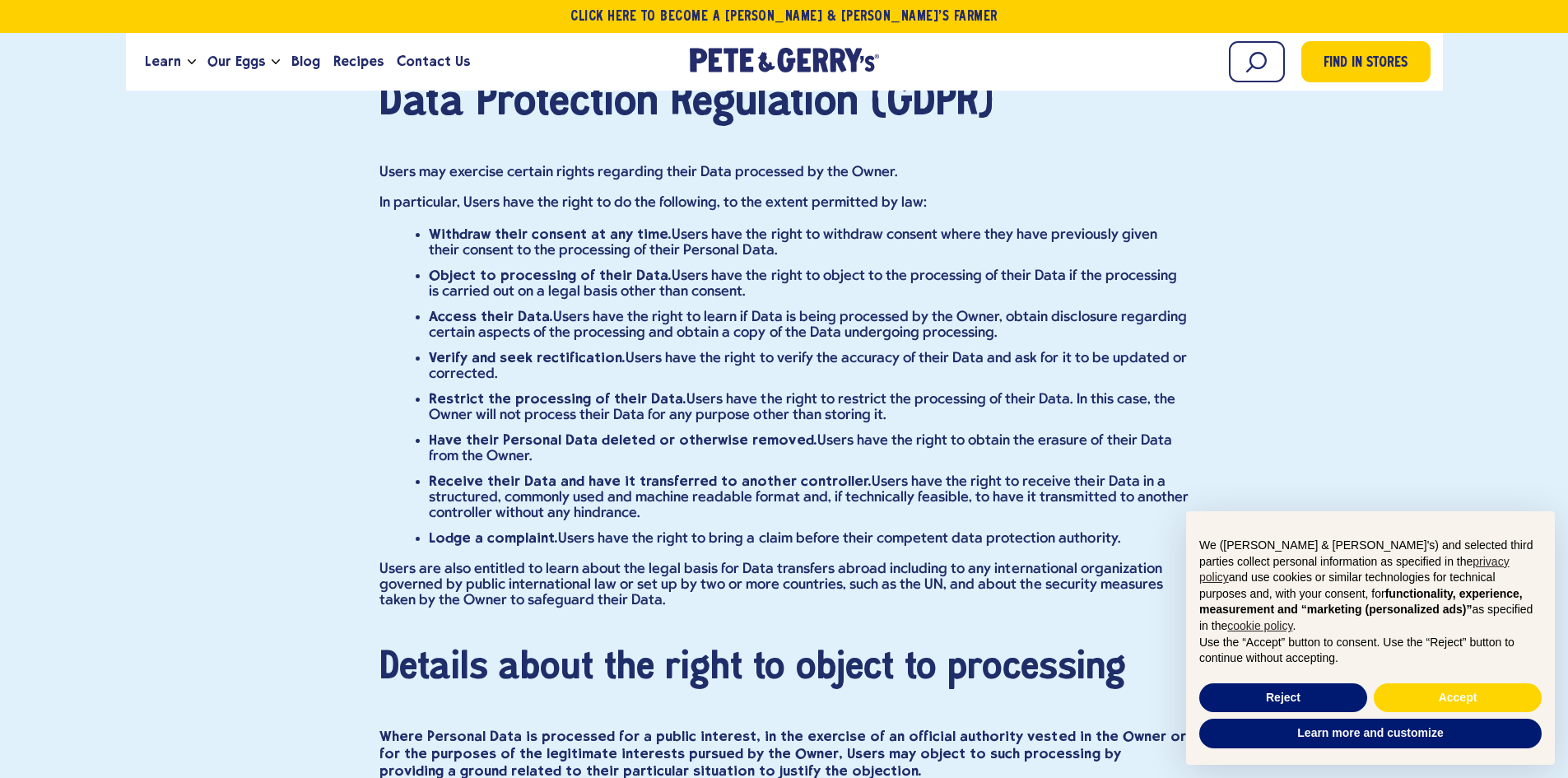
scroll to position [12594, 0]
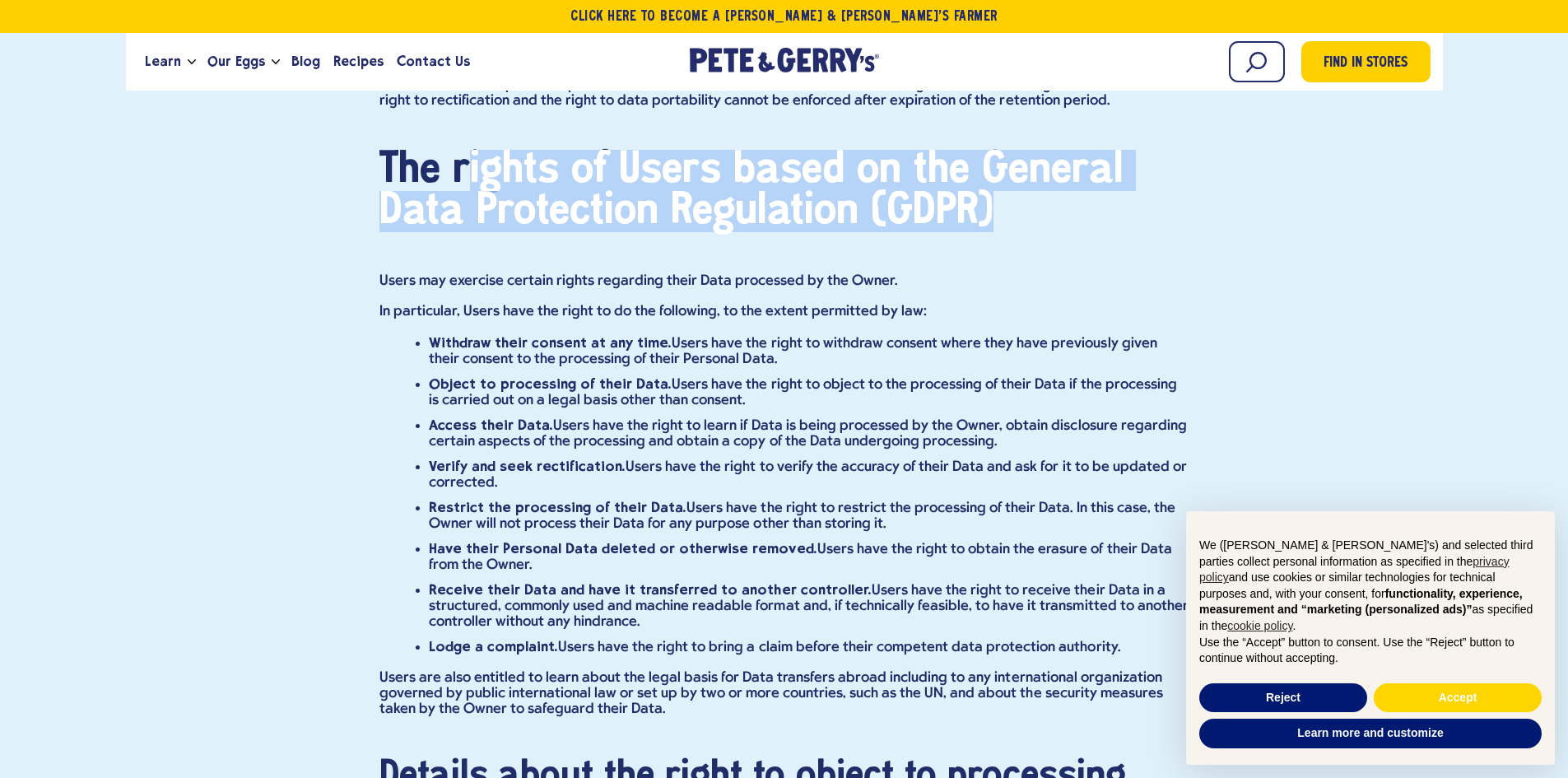
drag, startPoint x: 1017, startPoint y: 270, endPoint x: 305, endPoint y: 156, distance: 721.1
click at [324, 156] on div "Privacy policy Privacy Policy of [PERSON_NAME] & [PERSON_NAME]'s This Applicati…" at bounding box center [784, 4] width 1568 height 25126
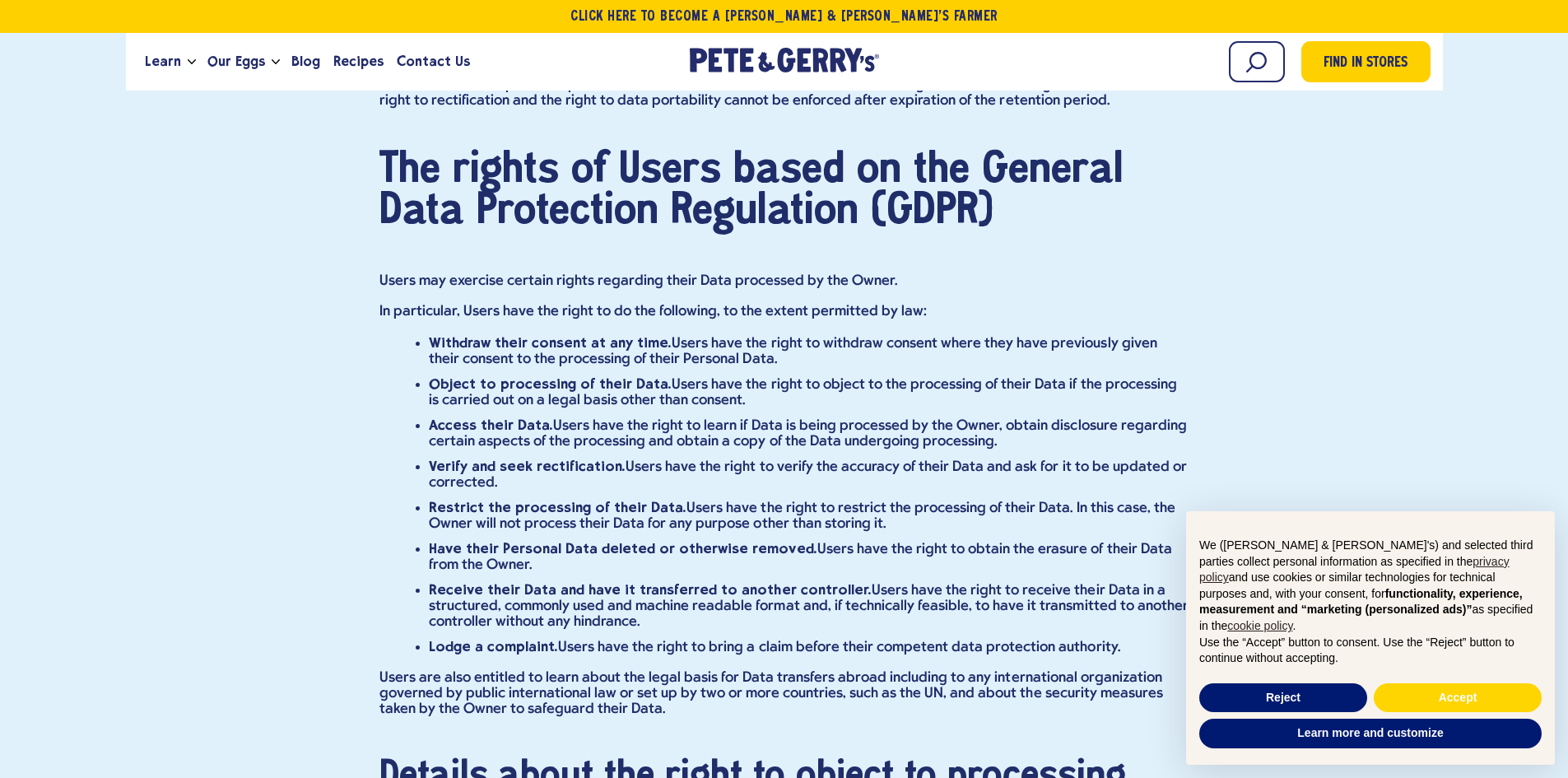
click at [408, 222] on h3 "The rights of Users based on the General Data Protection Regulation (GDPR)" at bounding box center [785, 190] width 810 height 82
drag, startPoint x: 392, startPoint y: 209, endPoint x: 441, endPoint y: 214, distance: 49.3
click at [440, 214] on h3 "The rights of Users based on the General Data Protection Regulation (GDPR)" at bounding box center [785, 190] width 810 height 82
click at [436, 213] on h3 "The rights of Users based on the General Data Protection Regulation (GDPR)" at bounding box center [785, 190] width 810 height 82
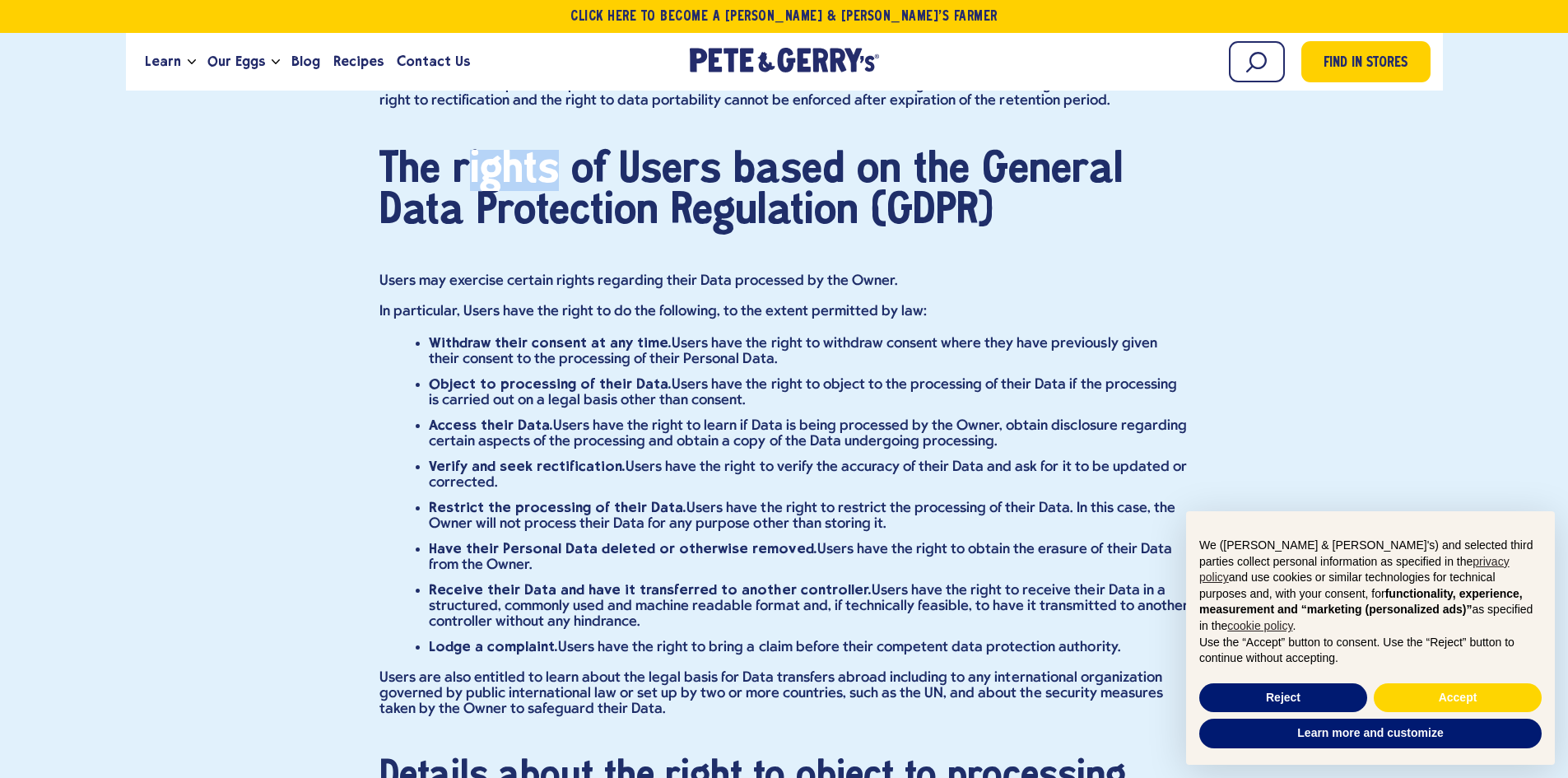
drag, startPoint x: 468, startPoint y: 210, endPoint x: 554, endPoint y: 223, distance: 87.0
click at [554, 223] on h3 "The rights of Users based on the General Data Protection Regulation (GDPR)" at bounding box center [785, 190] width 810 height 82
click at [582, 223] on h3 "The rights of Users based on the General Data Protection Regulation (GDPR)" at bounding box center [785, 190] width 810 height 82
drag, startPoint x: 590, startPoint y: 218, endPoint x: 635, endPoint y: 222, distance: 45.2
click at [635, 222] on h3 "The rights of Users based on the General Data Protection Regulation (GDPR)" at bounding box center [785, 190] width 810 height 82
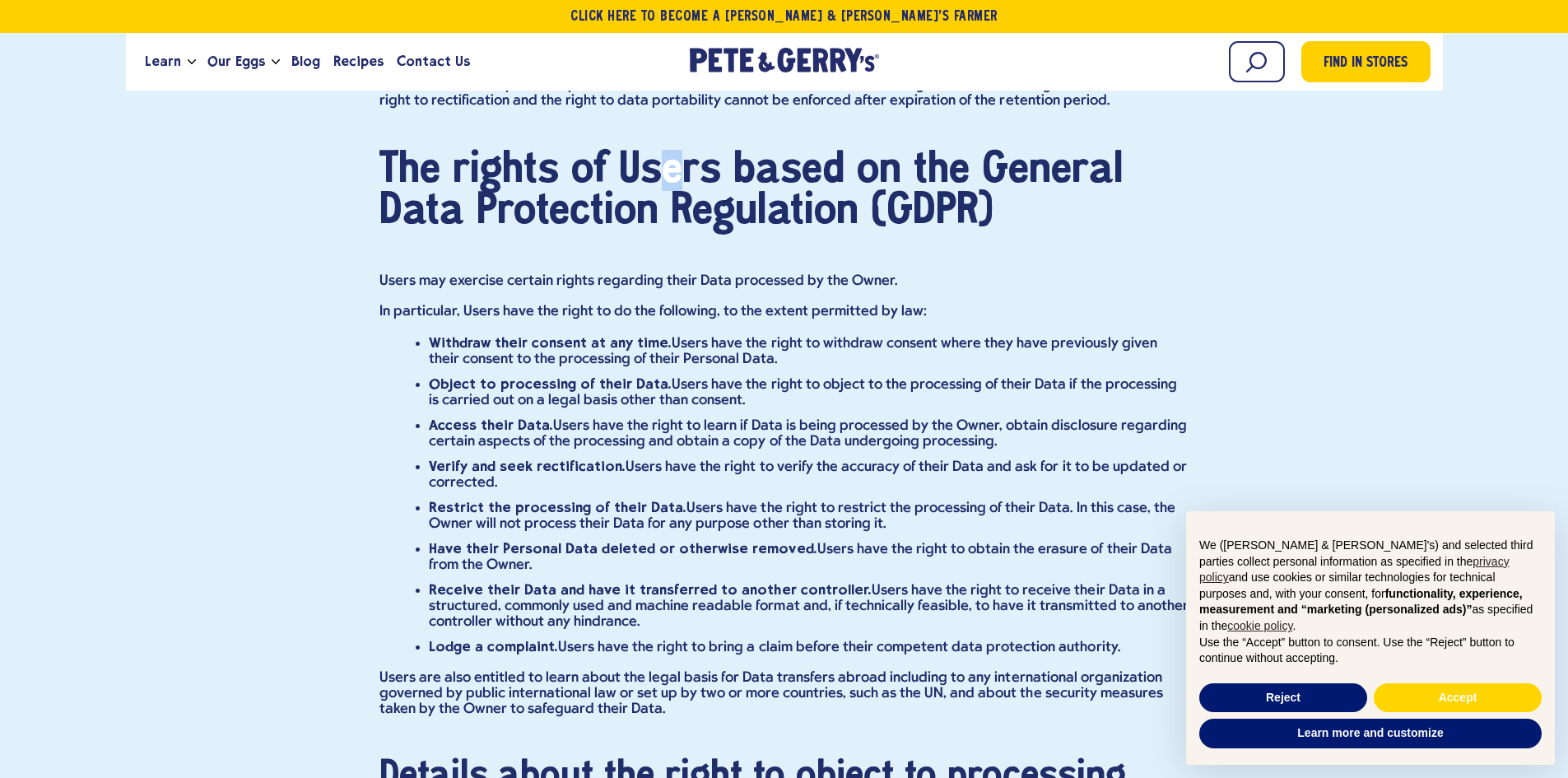
drag, startPoint x: 673, startPoint y: 217, endPoint x: 653, endPoint y: 213, distance: 20.4
click at [660, 216] on h3 "The rights of Users based on the General Data Protection Regulation (GDPR)" at bounding box center [785, 190] width 810 height 82
drag, startPoint x: 645, startPoint y: 215, endPoint x: 677, endPoint y: 218, distance: 32.1
click at [677, 218] on h3 "The rights of Users based on the General Data Protection Regulation (GDPR)" at bounding box center [785, 190] width 810 height 82
drag, startPoint x: 701, startPoint y: 214, endPoint x: 713, endPoint y: 213, distance: 12.0
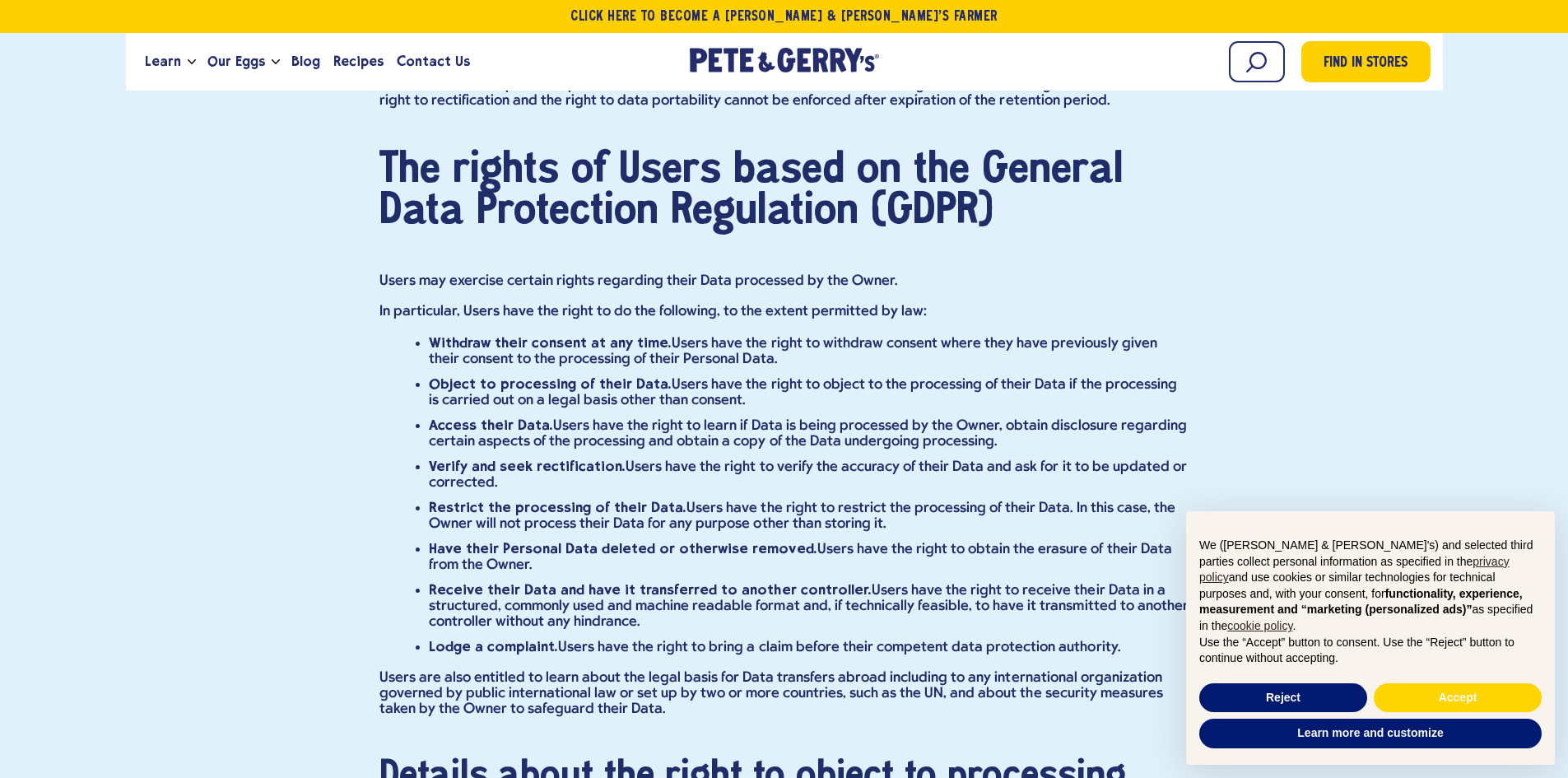
click at [706, 215] on h3 "The rights of Users based on the General Data Protection Regulation (GDPR)" at bounding box center [785, 190] width 810 height 82
drag, startPoint x: 751, startPoint y: 213, endPoint x: 764, endPoint y: 215, distance: 13.2
click at [764, 215] on h3 "The rights of Users based on the General Data Protection Regulation (GDPR)" at bounding box center [785, 190] width 810 height 82
drag, startPoint x: 808, startPoint y: 223, endPoint x: 818, endPoint y: 223, distance: 10.0
click at [814, 223] on h3 "The rights of Users based on the General Data Protection Regulation (GDPR)" at bounding box center [785, 190] width 810 height 82
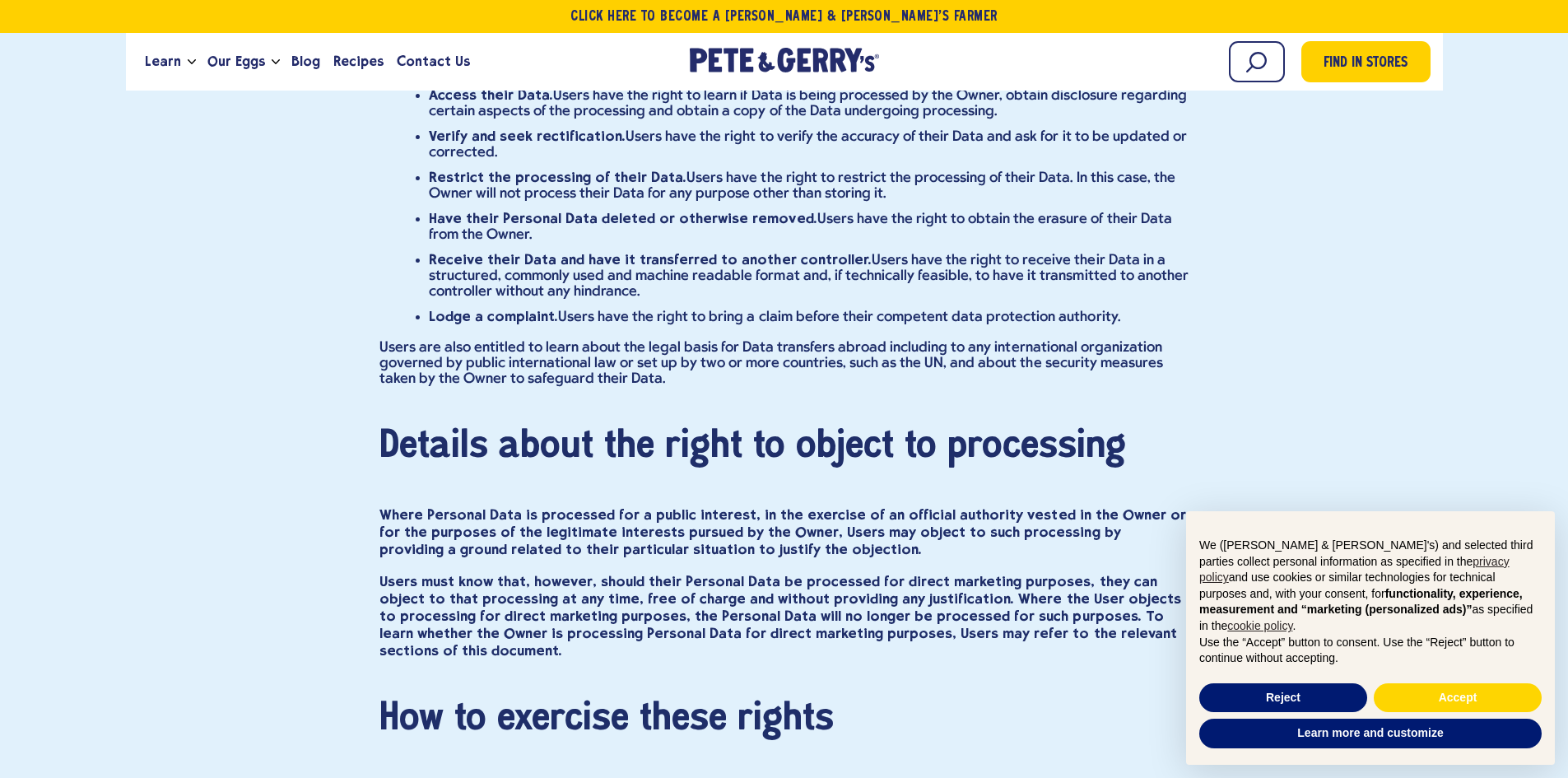
scroll to position [13087, 0]
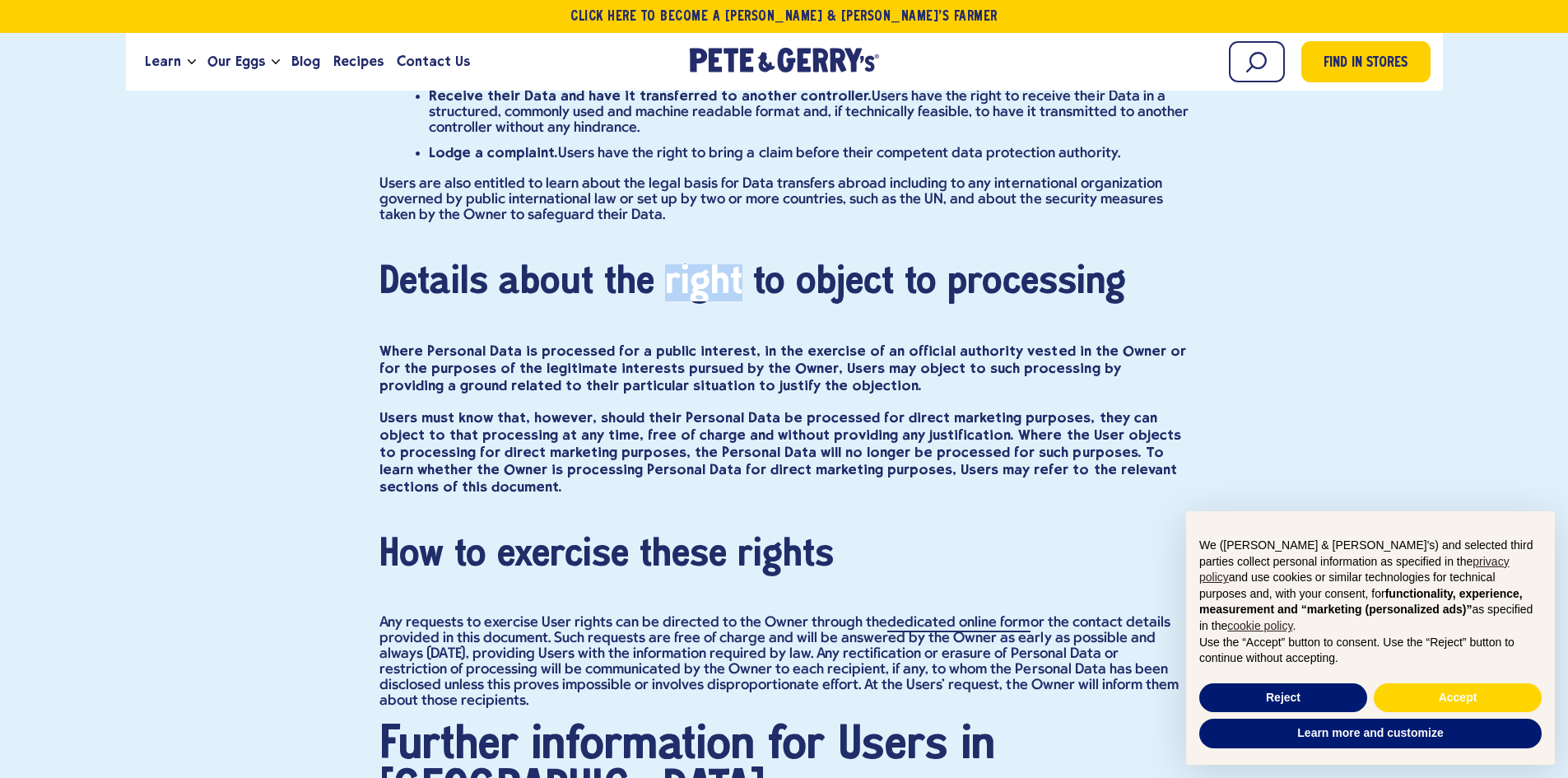
drag, startPoint x: 651, startPoint y: 335, endPoint x: 780, endPoint y: 327, distance: 129.2
click at [756, 301] on h4 "Details about the right to object to processing" at bounding box center [785, 282] width 810 height 37
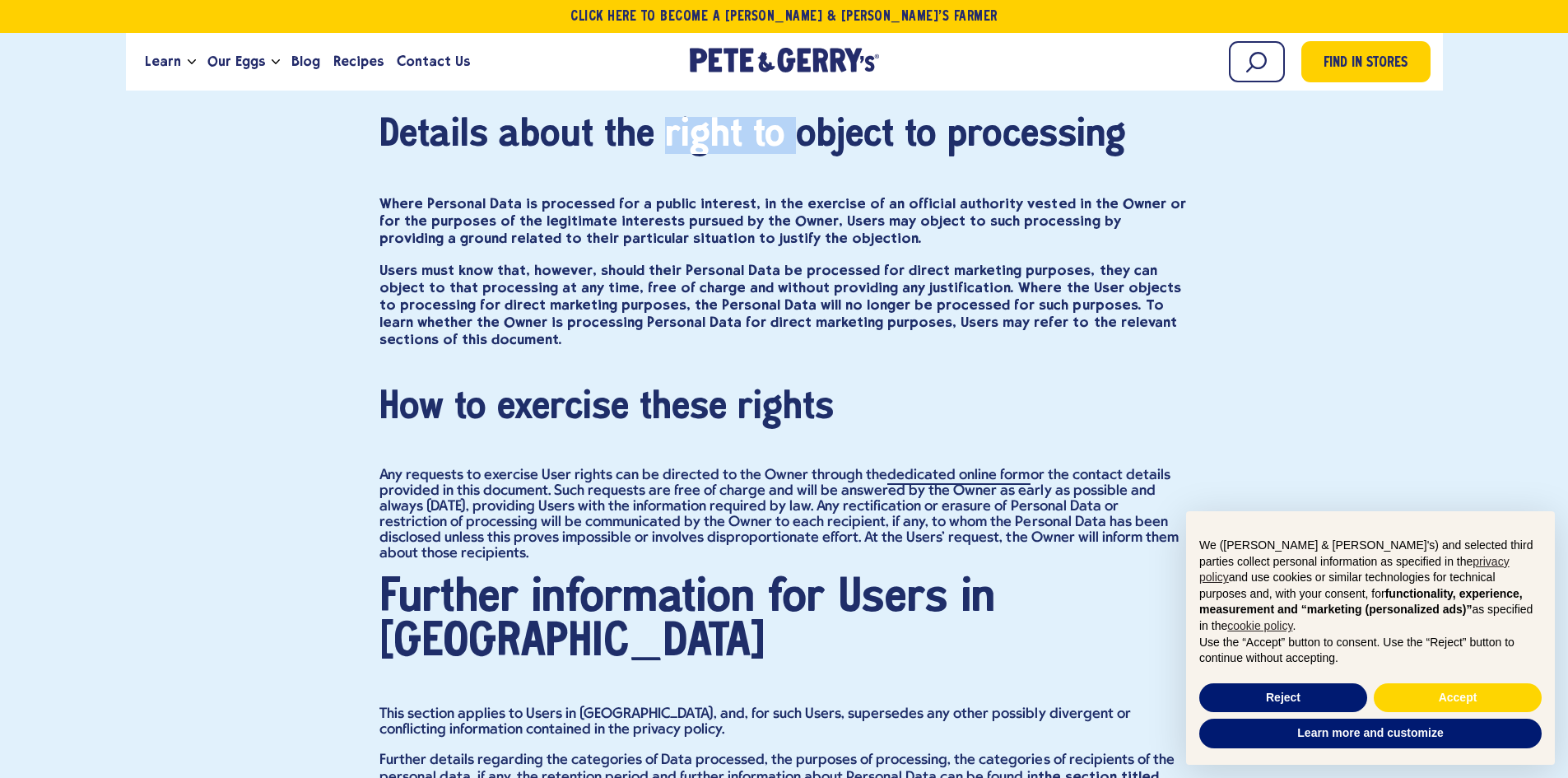
scroll to position [13252, 0]
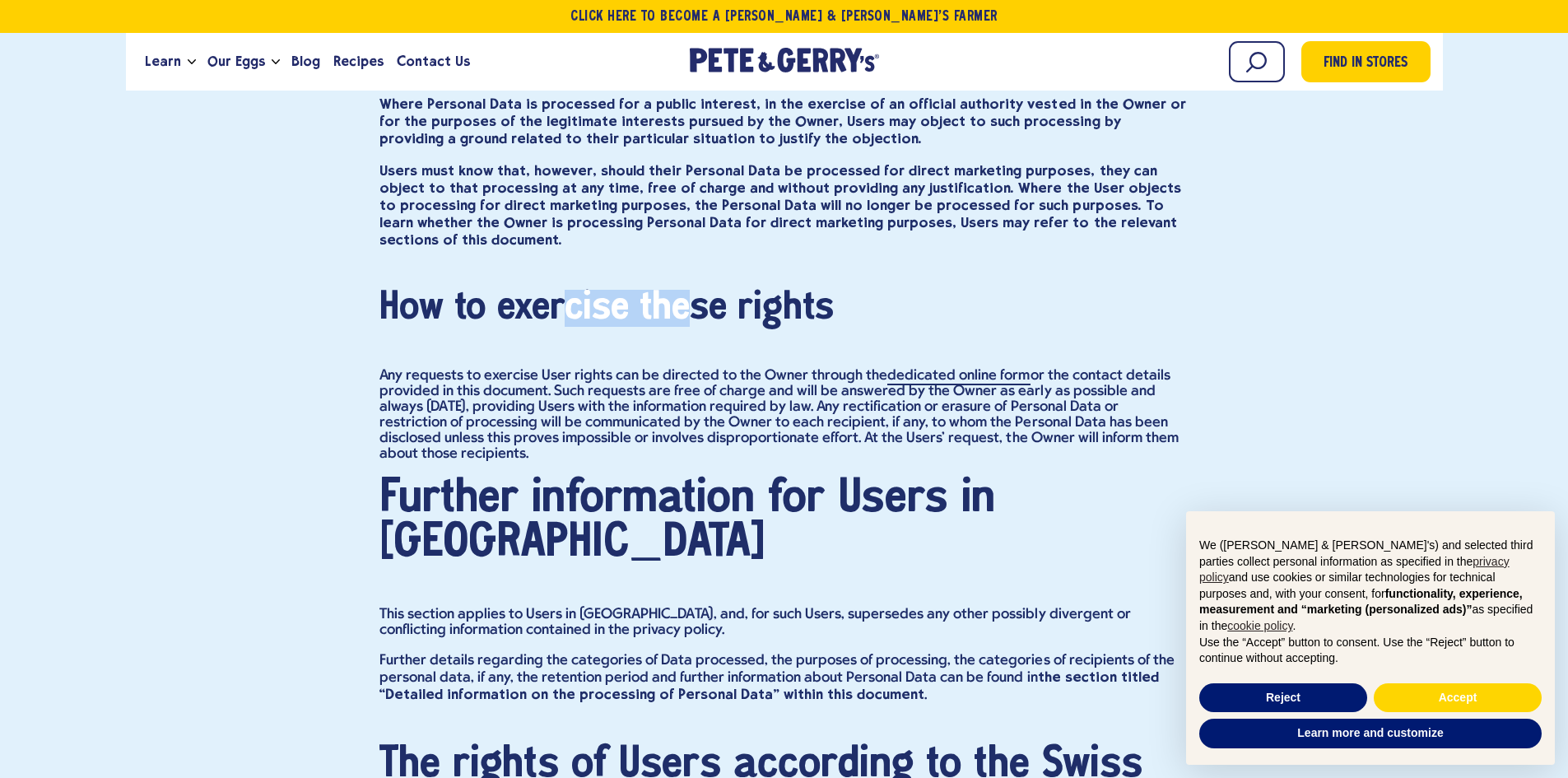
drag, startPoint x: 516, startPoint y: 364, endPoint x: 667, endPoint y: 362, distance: 151.0
click at [667, 327] on h4 "How to exercise these rights" at bounding box center [785, 309] width 810 height 37
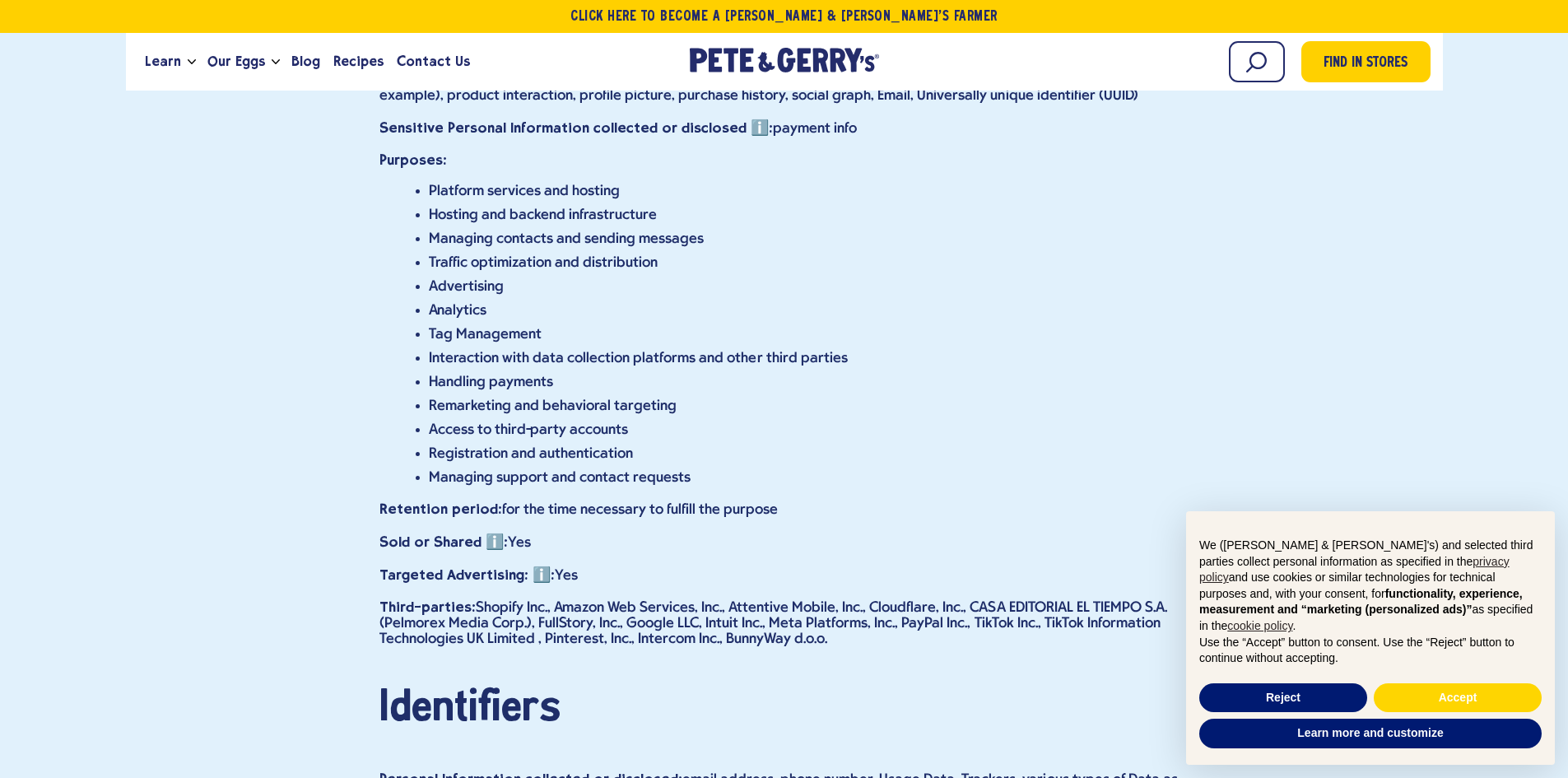
scroll to position [15227, 0]
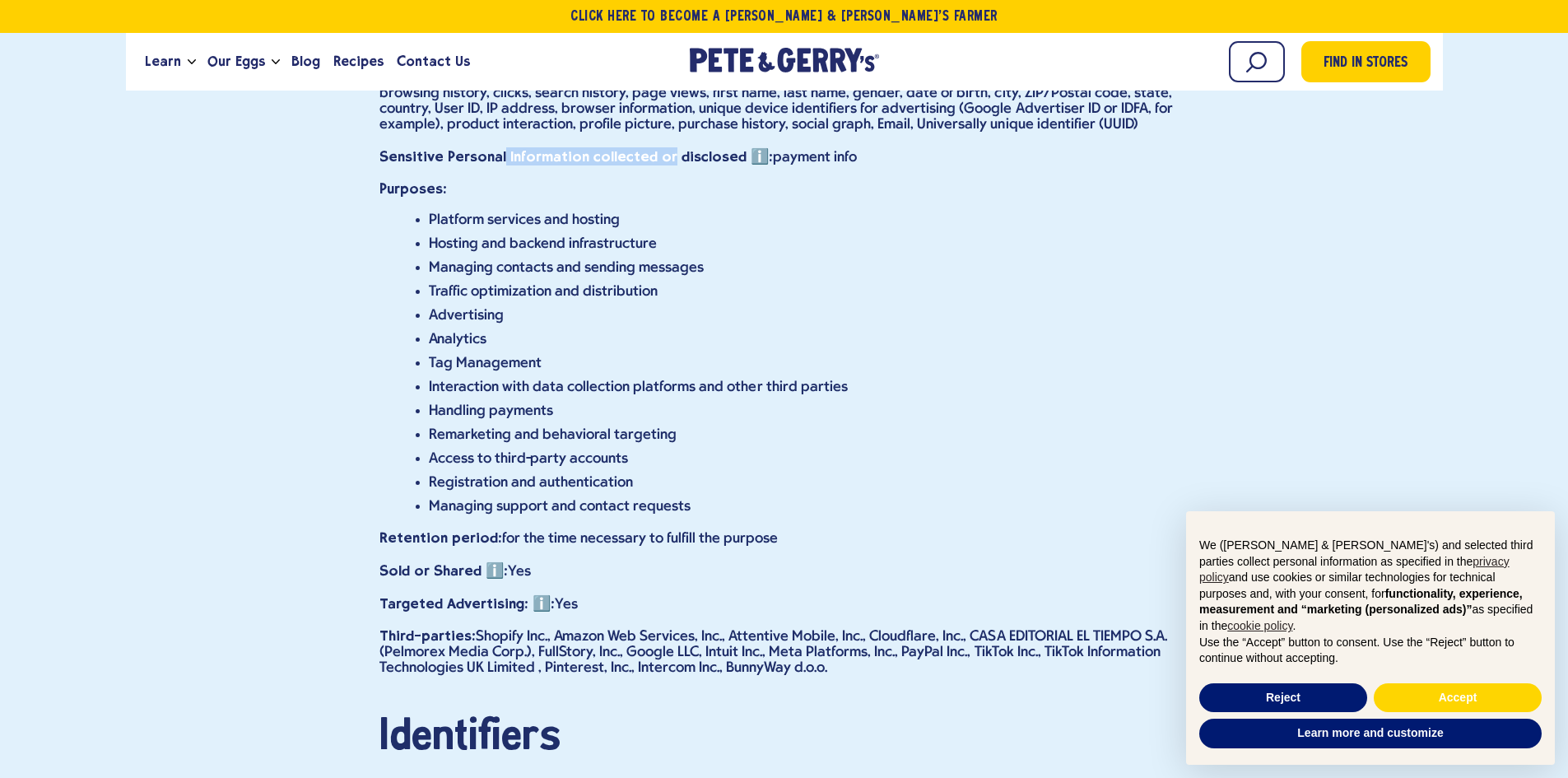
drag, startPoint x: 500, startPoint y: 273, endPoint x: 661, endPoint y: 268, distance: 161.1
click at [661, 165] on b "Sensitive Personal Information collected or disclosed ℹ️:" at bounding box center [577, 156] width 394 height 16
drag, startPoint x: 770, startPoint y: 274, endPoint x: 841, endPoint y: 277, distance: 71.1
click at [841, 166] on p "Sensitive Personal Information collected or disclosed ℹ️: payment info" at bounding box center [785, 156] width 810 height 18
drag, startPoint x: 470, startPoint y: 380, endPoint x: 554, endPoint y: 416, distance: 91.4
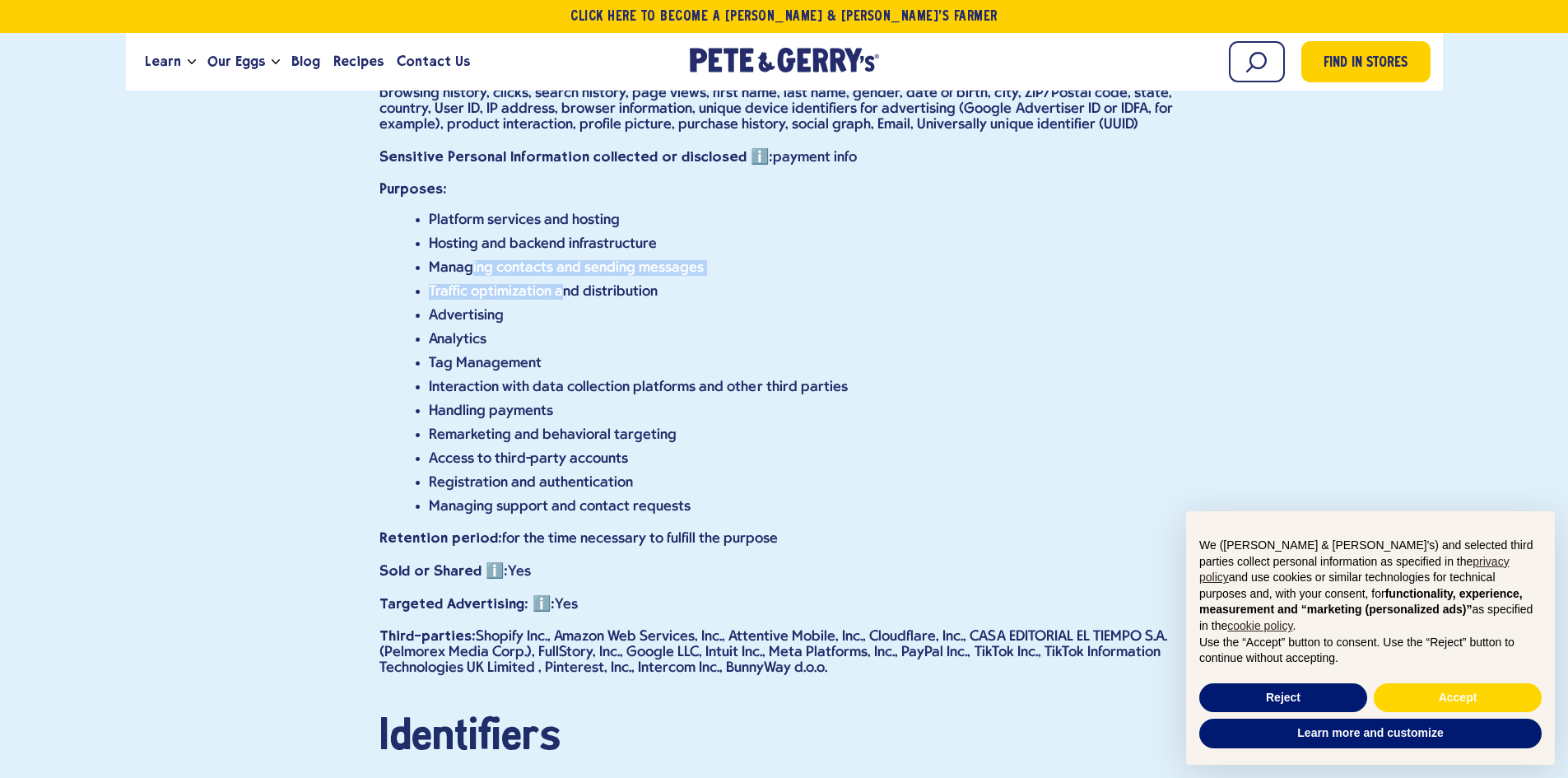
click at [557, 412] on ul "Platform services and hosting Hosting and backend infrastructure Managing conta…" at bounding box center [797, 362] width 786 height 302
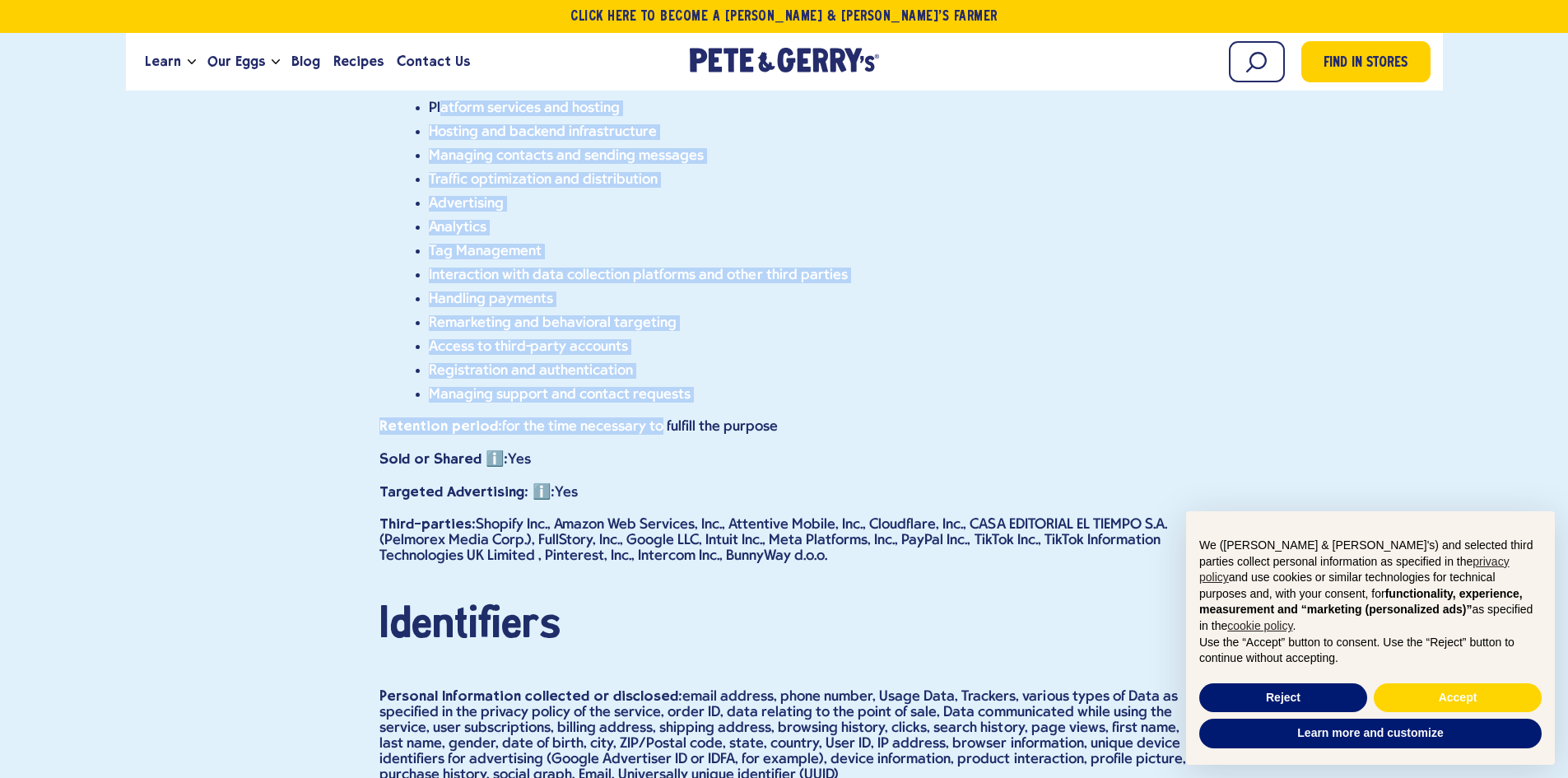
scroll to position [15392, 0]
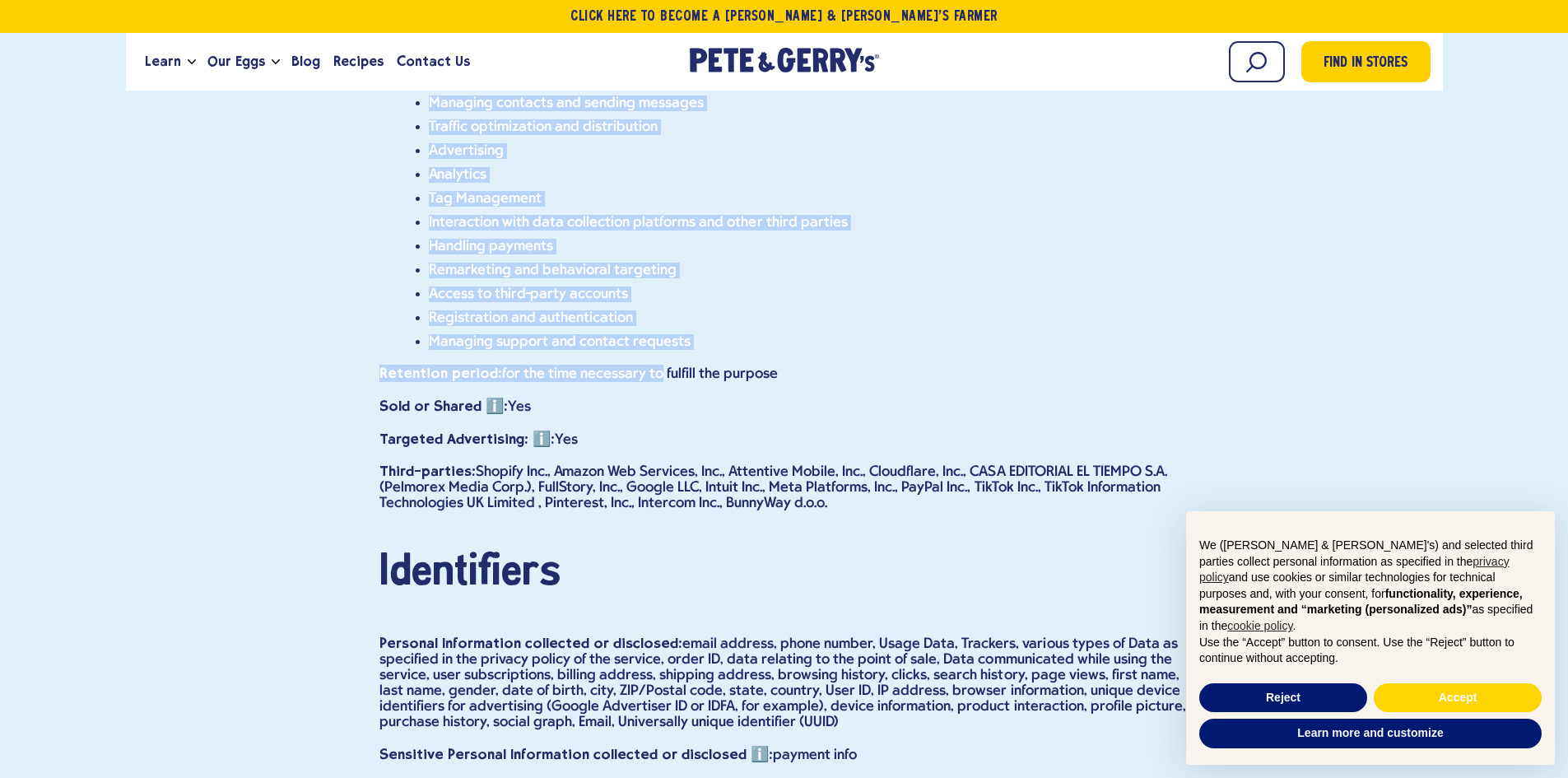
drag, startPoint x: 442, startPoint y: 256, endPoint x: 588, endPoint y: 493, distance: 278.4
click at [582, 499] on div "Personal Information collected or disclosed: device information, Trackers, Usag…" at bounding box center [785, 192] width 810 height 639
click at [761, 302] on li "Access to third-party accounts" at bounding box center [809, 294] width 761 height 15
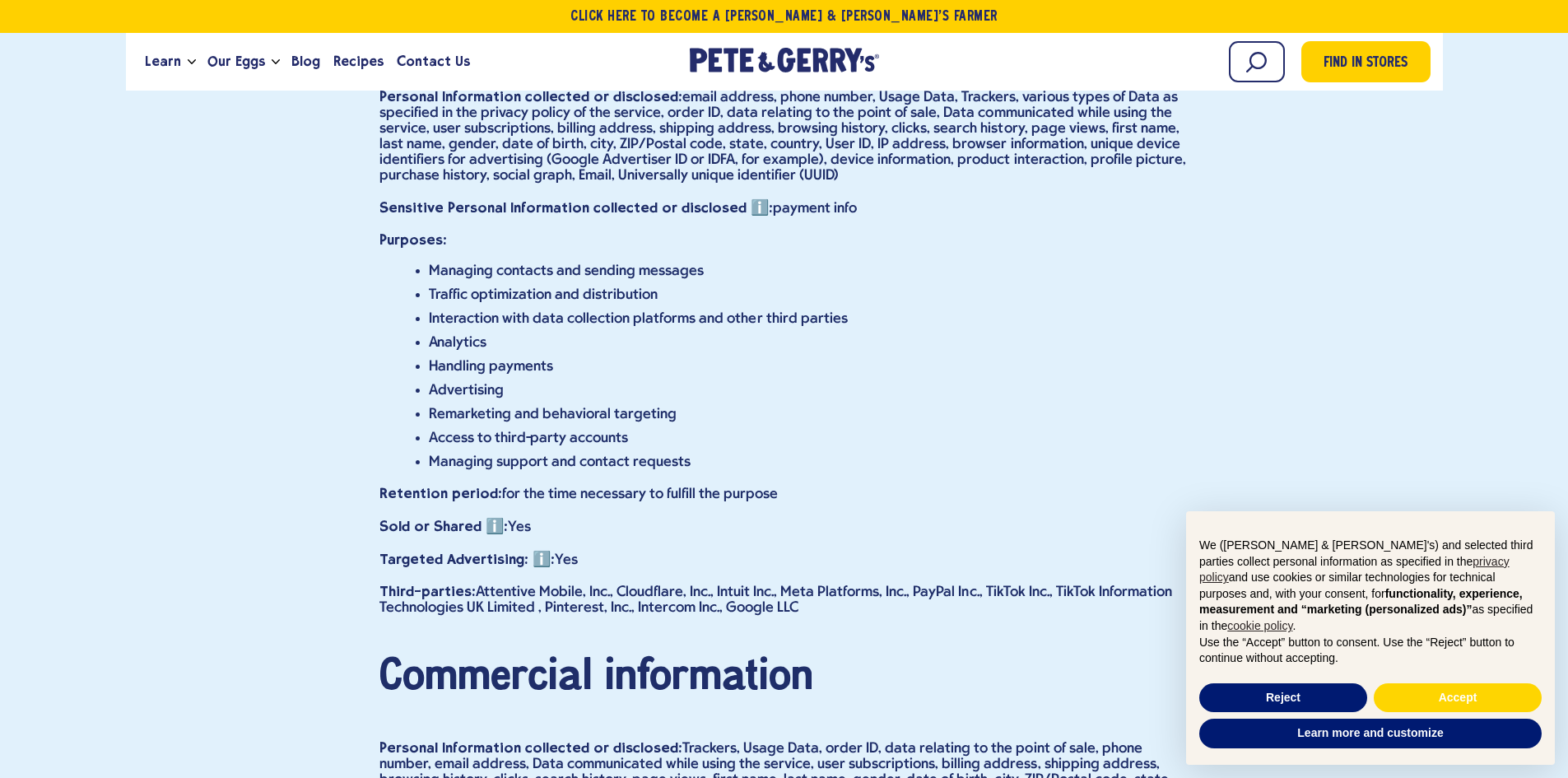
scroll to position [15969, 0]
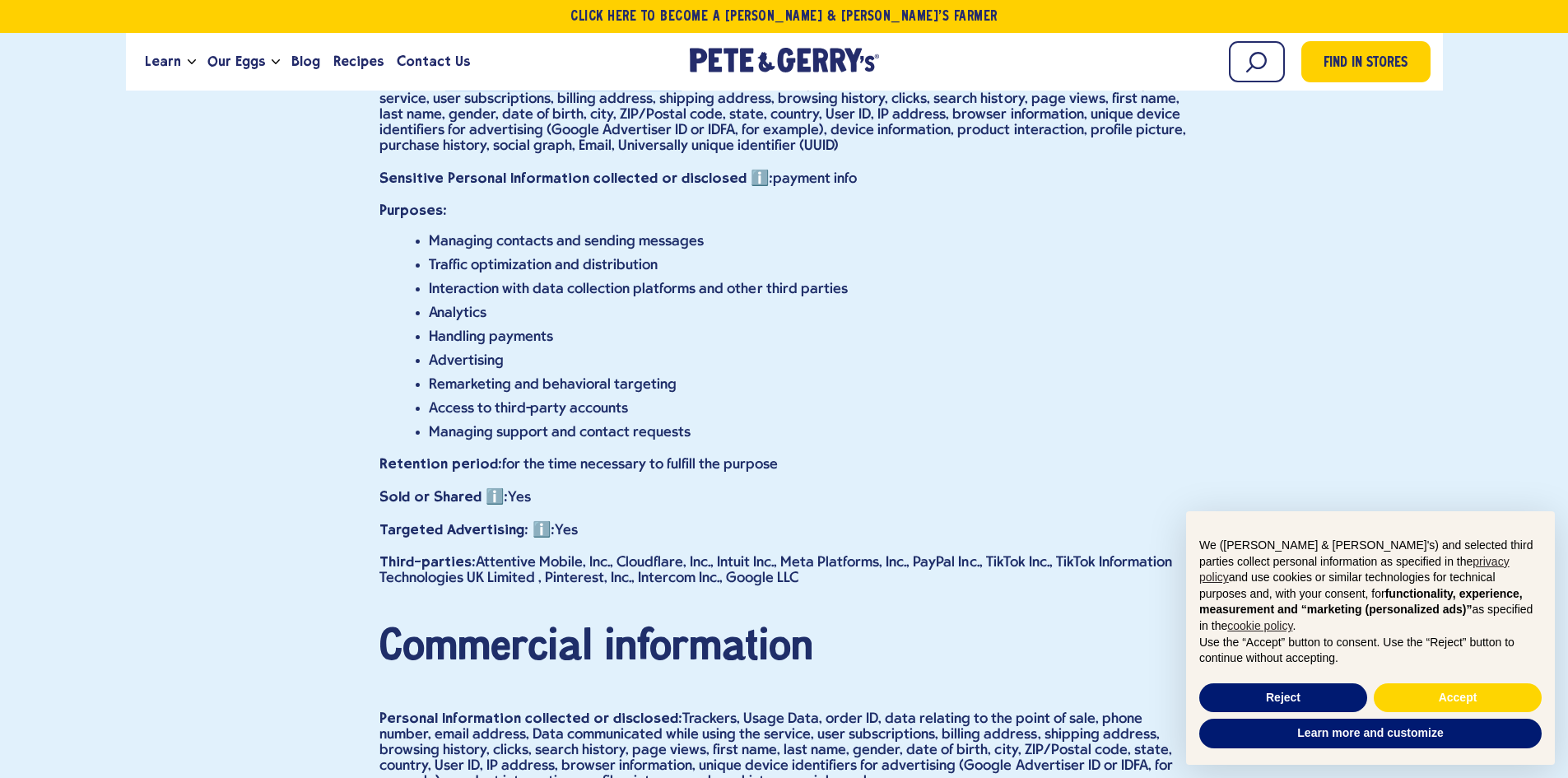
drag, startPoint x: 393, startPoint y: 217, endPoint x: 626, endPoint y: 209, distance: 233.1
click at [626, 154] on p "Personal Information collected or disclosed: email address, phone number, Usage…" at bounding box center [785, 106] width 810 height 95
drag, startPoint x: 475, startPoint y: 180, endPoint x: 494, endPoint y: 181, distance: 19.0
click at [487, 179] on div "Identifiers Personal Information collected or disclosed: email address, phone n…" at bounding box center [785, 281] width 810 height 610
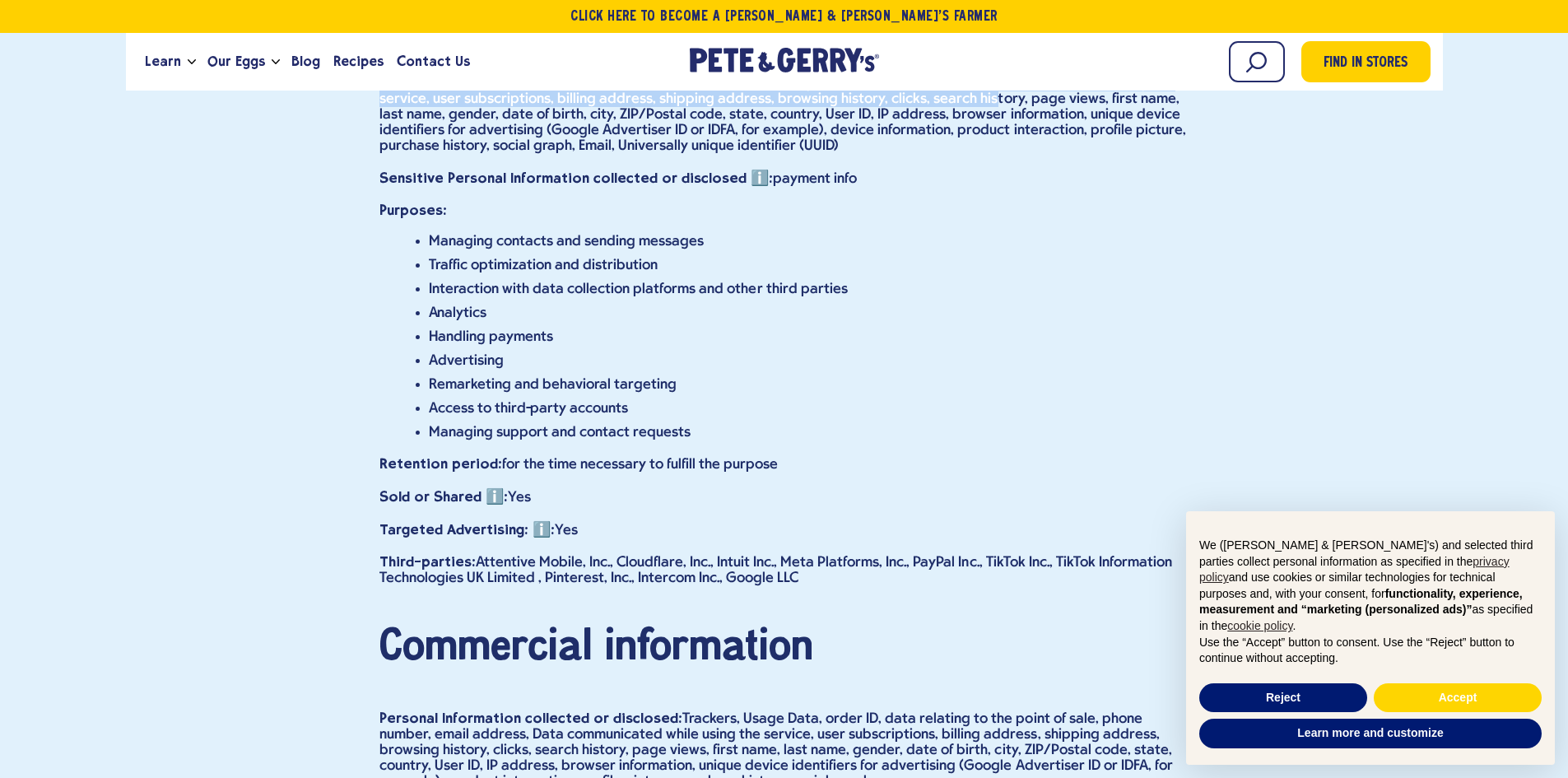
drag, startPoint x: 441, startPoint y: 197, endPoint x: 931, endPoint y: 221, distance: 490.6
click at [931, 154] on p "Personal Information collected or disclosed: email address, phone number, Usage…" at bounding box center [785, 106] width 810 height 95
click at [909, 154] on p "Personal Information collected or disclosed: email address, phone number, Usage…" at bounding box center [785, 106] width 810 height 95
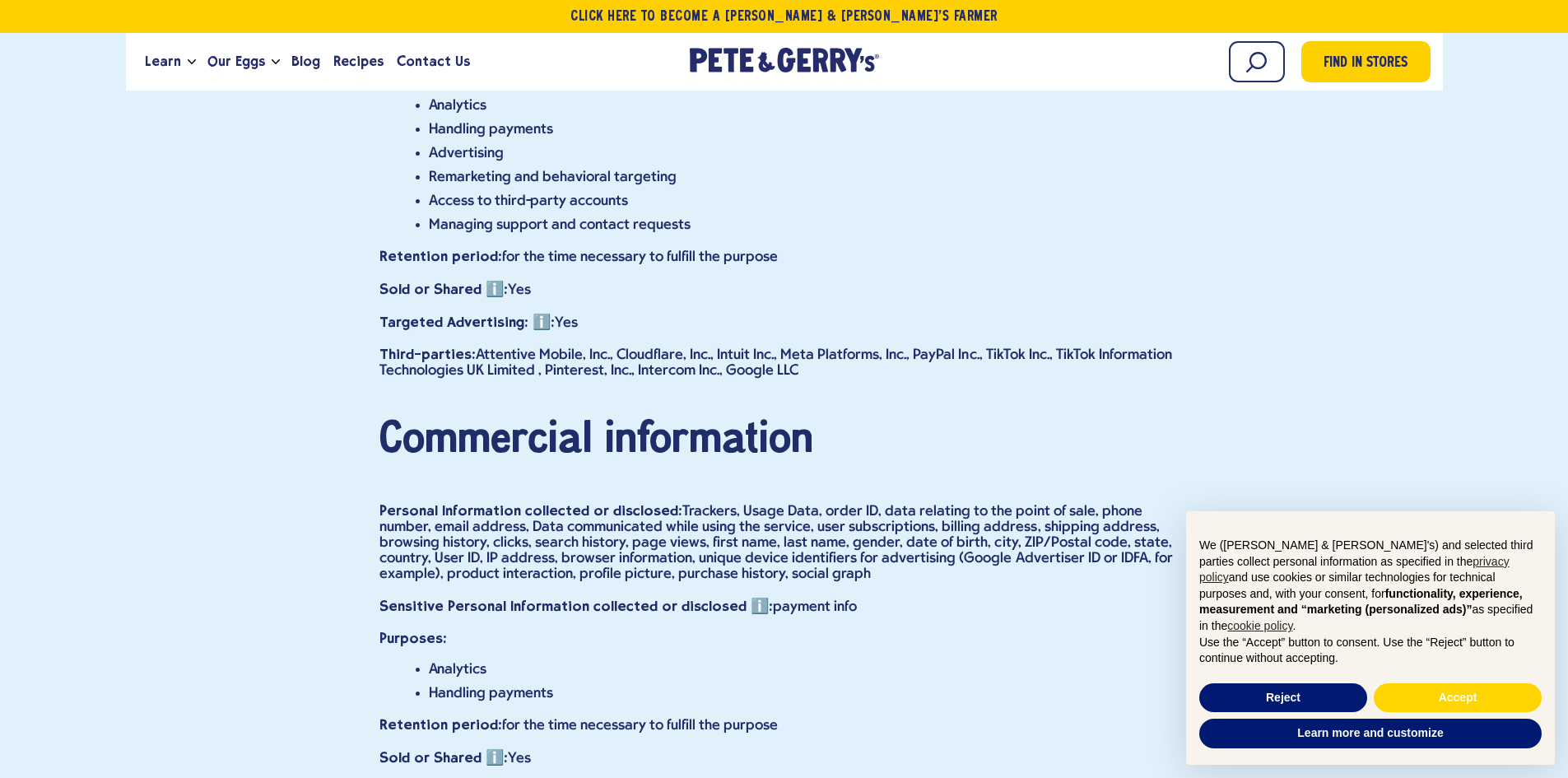
scroll to position [16216, 0]
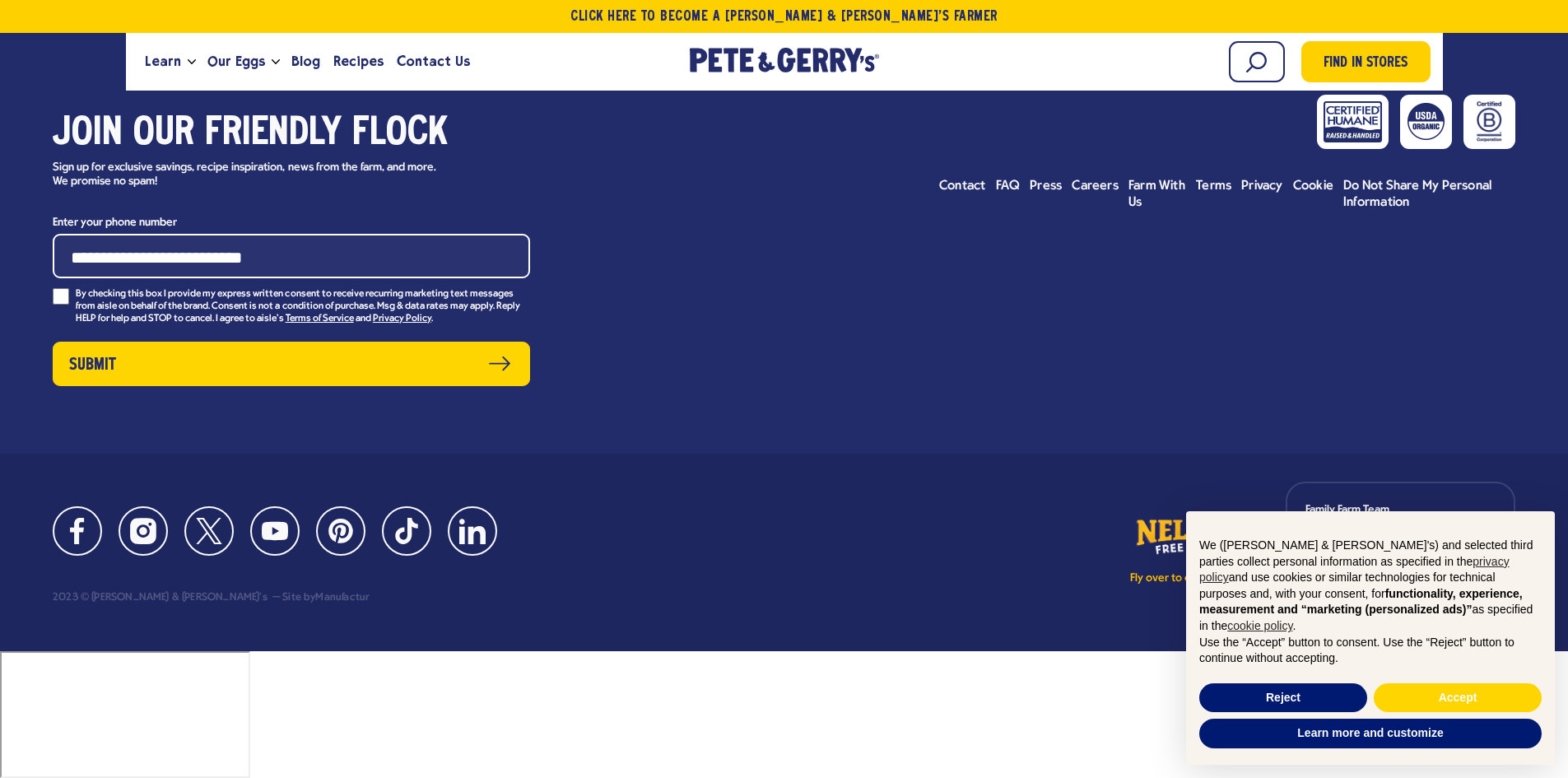
scroll to position [25255, 0]
click at [1311, 698] on button "Reject" at bounding box center [1284, 698] width 168 height 30
